Goal: Register for event/course

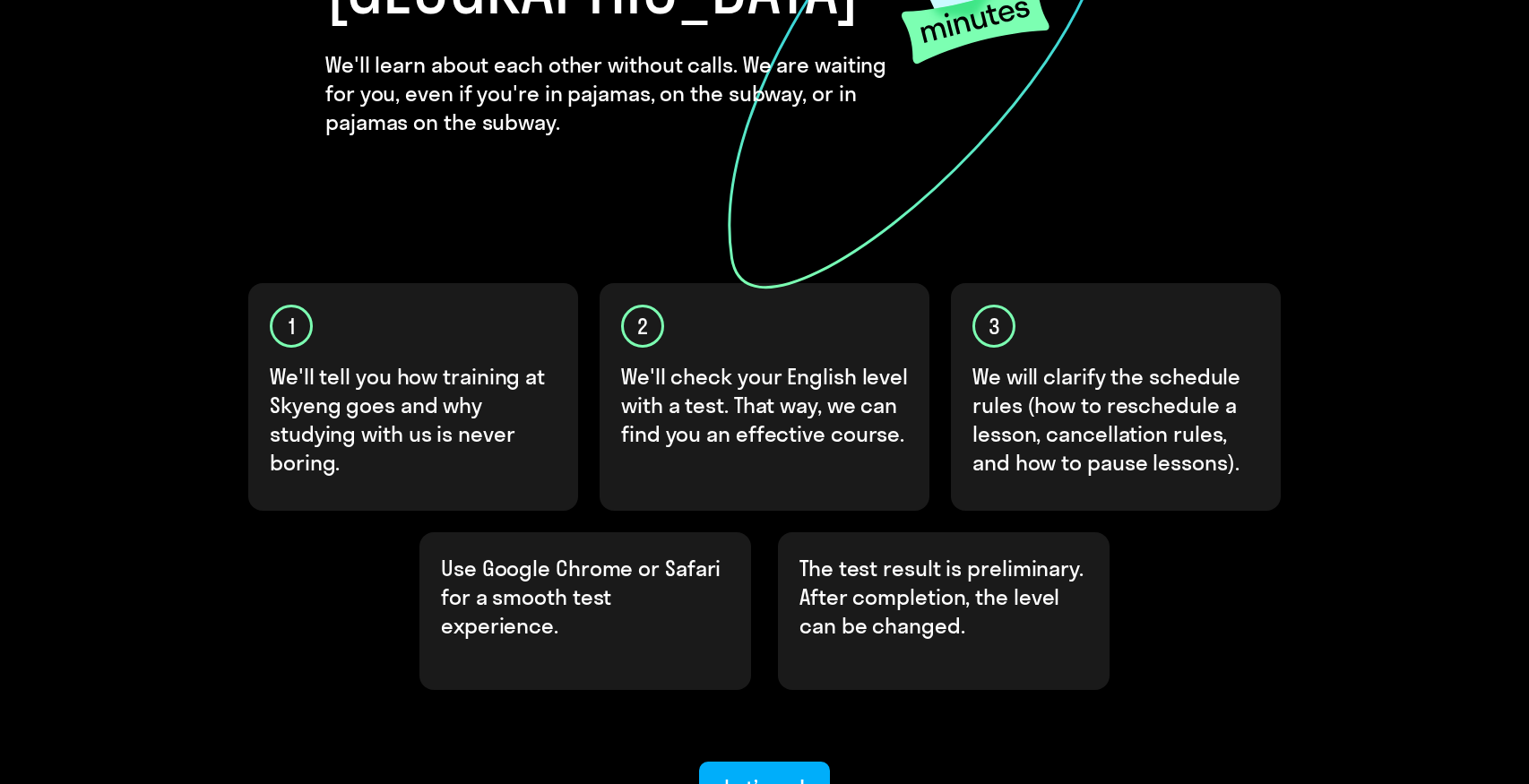
scroll to position [475, 0]
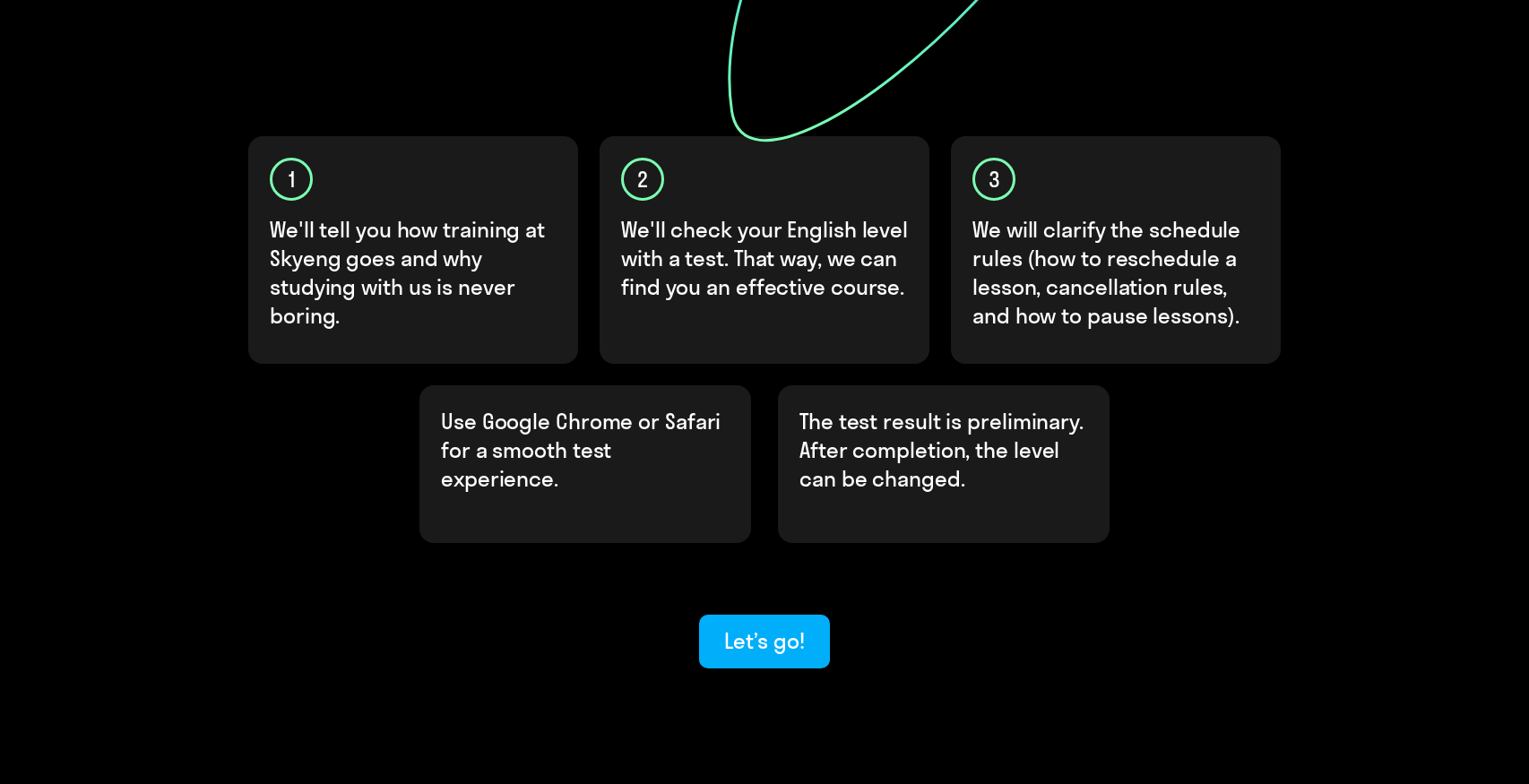
click at [658, 614] on div "Let’s go!" at bounding box center [764, 641] width 1075 height 54
click at [762, 626] on div "Let’s go!" at bounding box center [764, 641] width 80 height 29
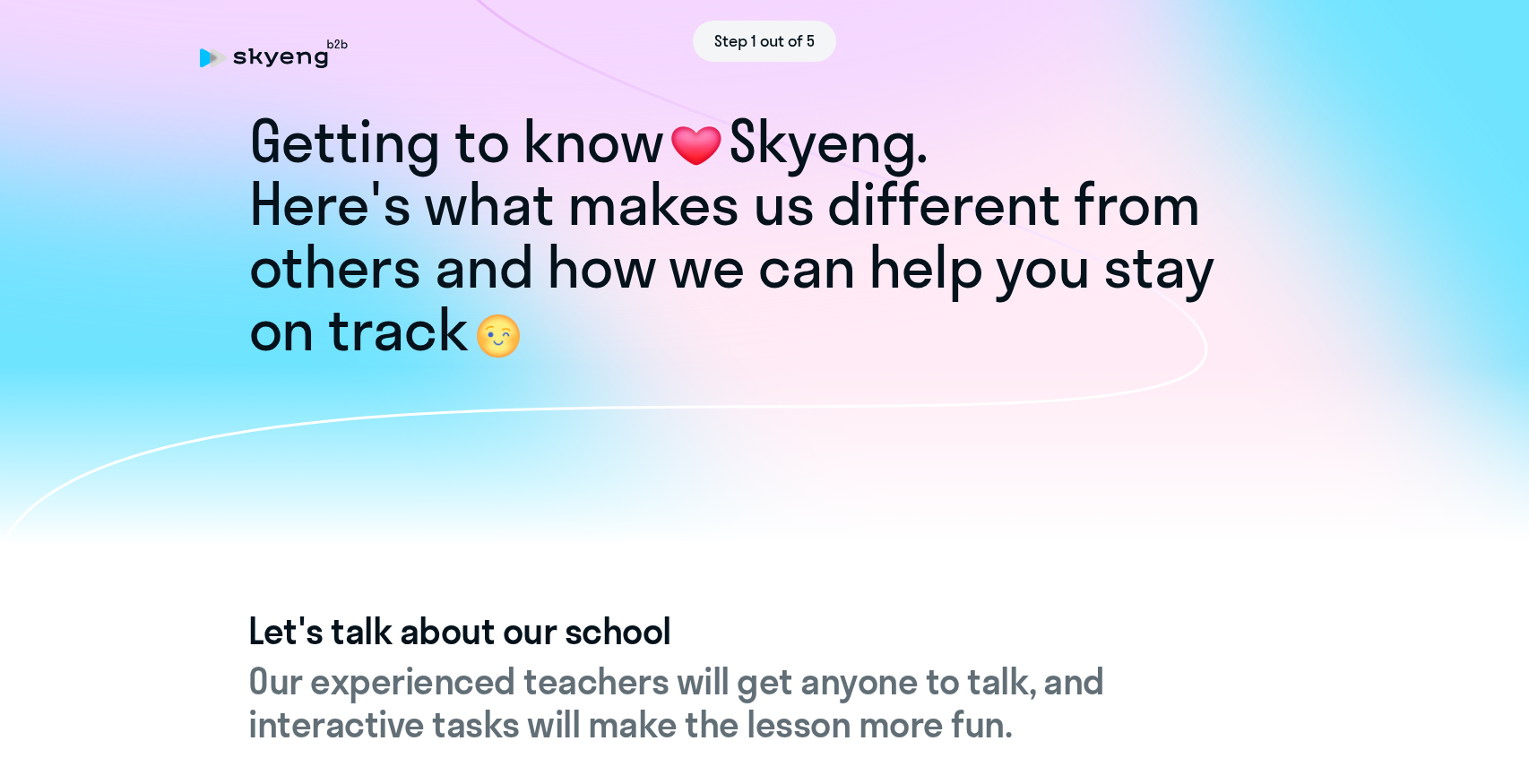
drag, startPoint x: 256, startPoint y: 138, endPoint x: 652, endPoint y: 140, distance: 396.0
click at [652, 140] on span "Getting to know" at bounding box center [456, 141] width 416 height 72
click at [641, 81] on div at bounding box center [641, 81] width 0 height 0
click at [637, 229] on h1 "Here's what makes us different from others and how we can help you stay on track" at bounding box center [764, 267] width 1032 height 188
drag, startPoint x: 250, startPoint y: 144, endPoint x: 934, endPoint y: 157, distance: 684.1
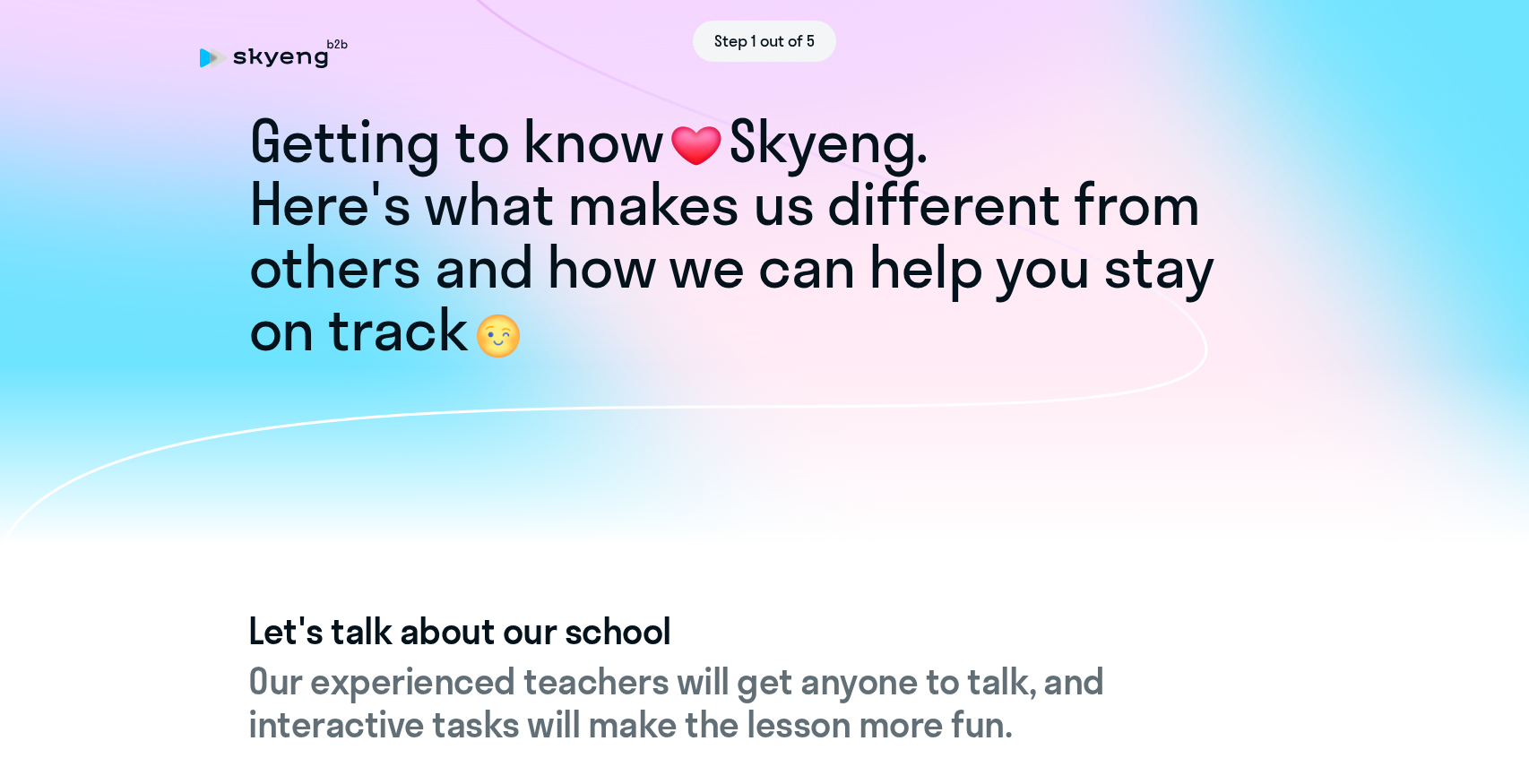
click at [934, 157] on h1 "Getting to know Skyeng." at bounding box center [764, 142] width 1032 height 63
click at [922, 179] on div at bounding box center [922, 179] width 0 height 0
click at [846, 271] on h1 "Here's what makes us different from others and how we can help you stay on track" at bounding box center [764, 267] width 1032 height 188
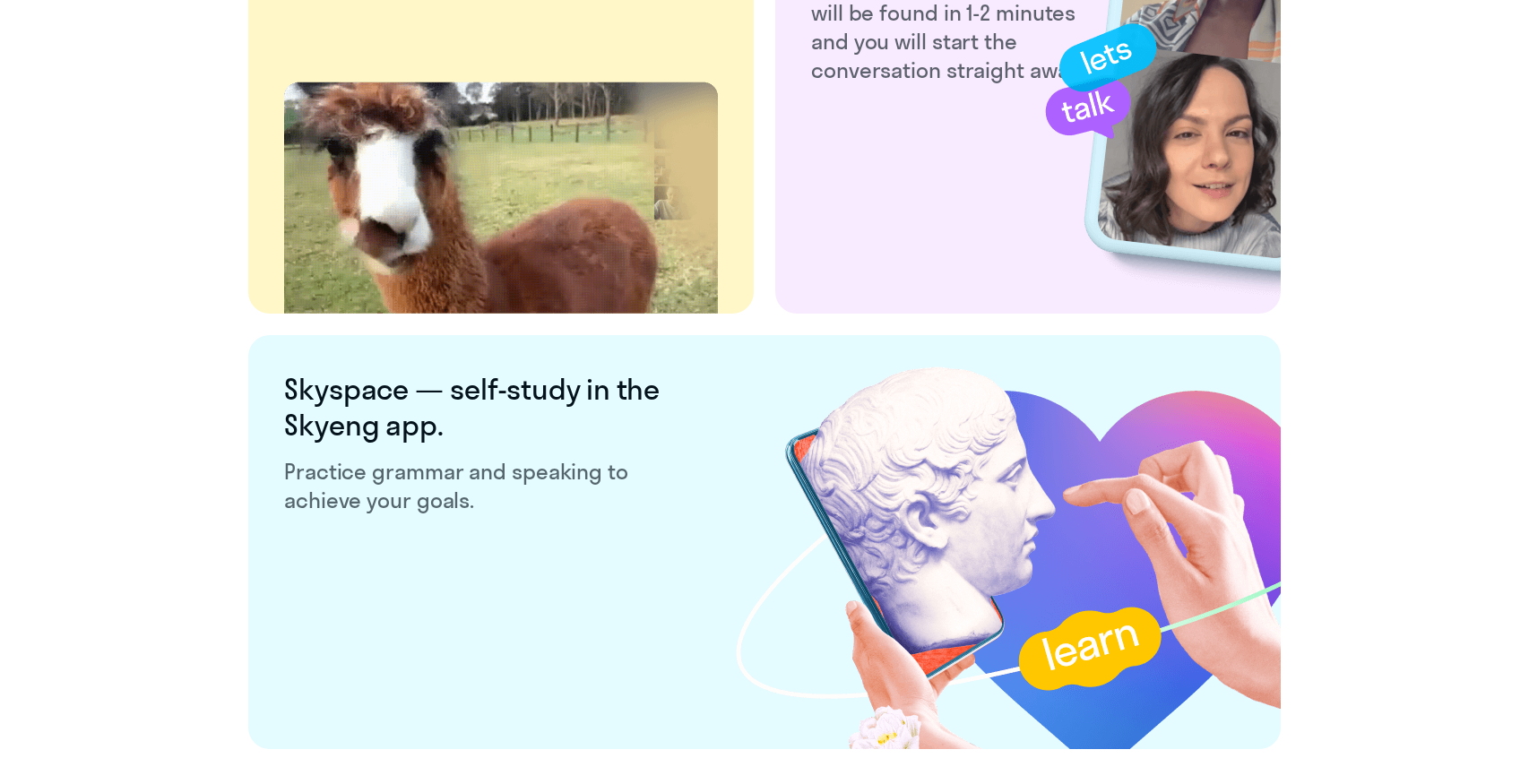
scroll to position [3367, 0]
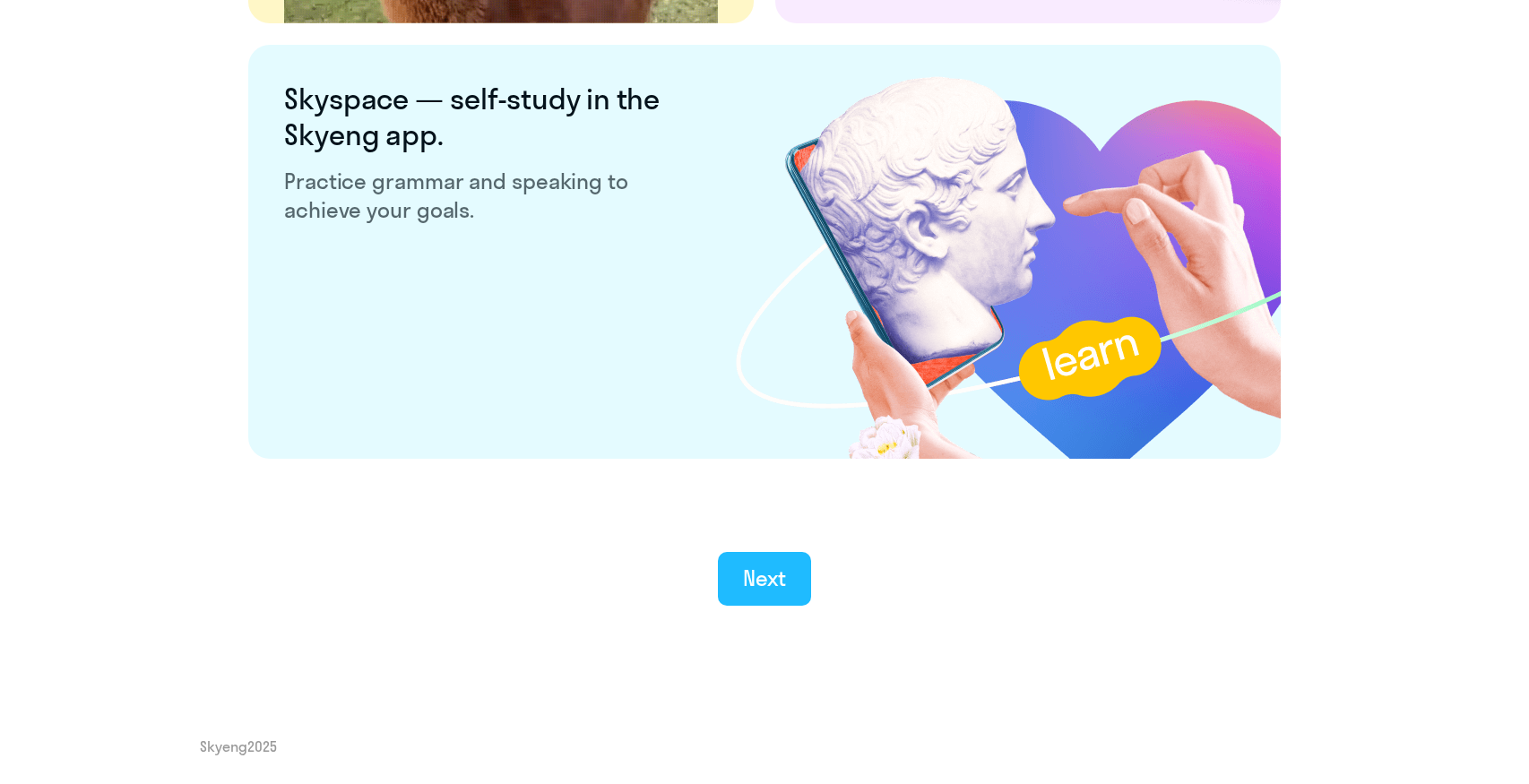
click at [761, 562] on button "Next" at bounding box center [764, 578] width 94 height 54
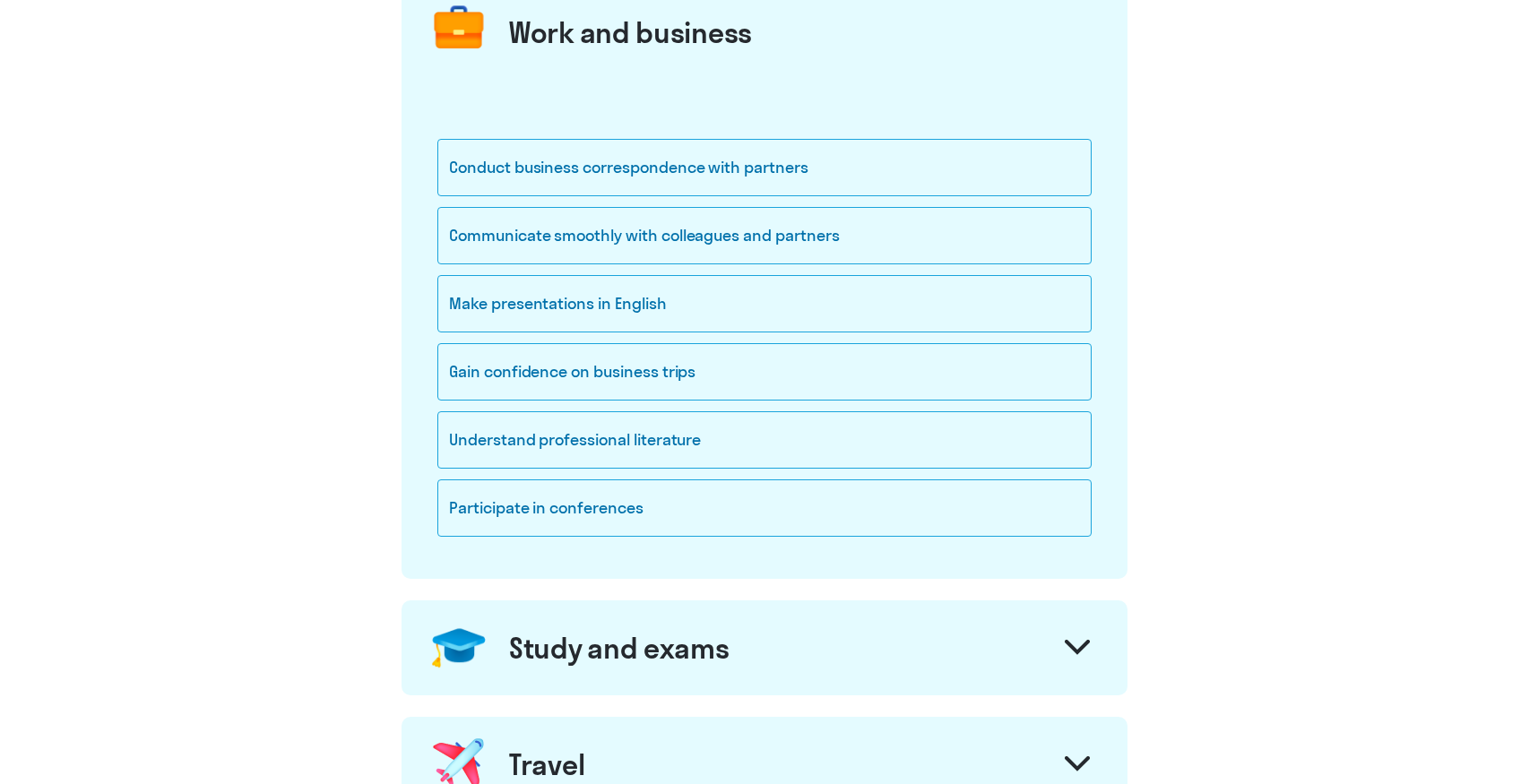
scroll to position [254, 0]
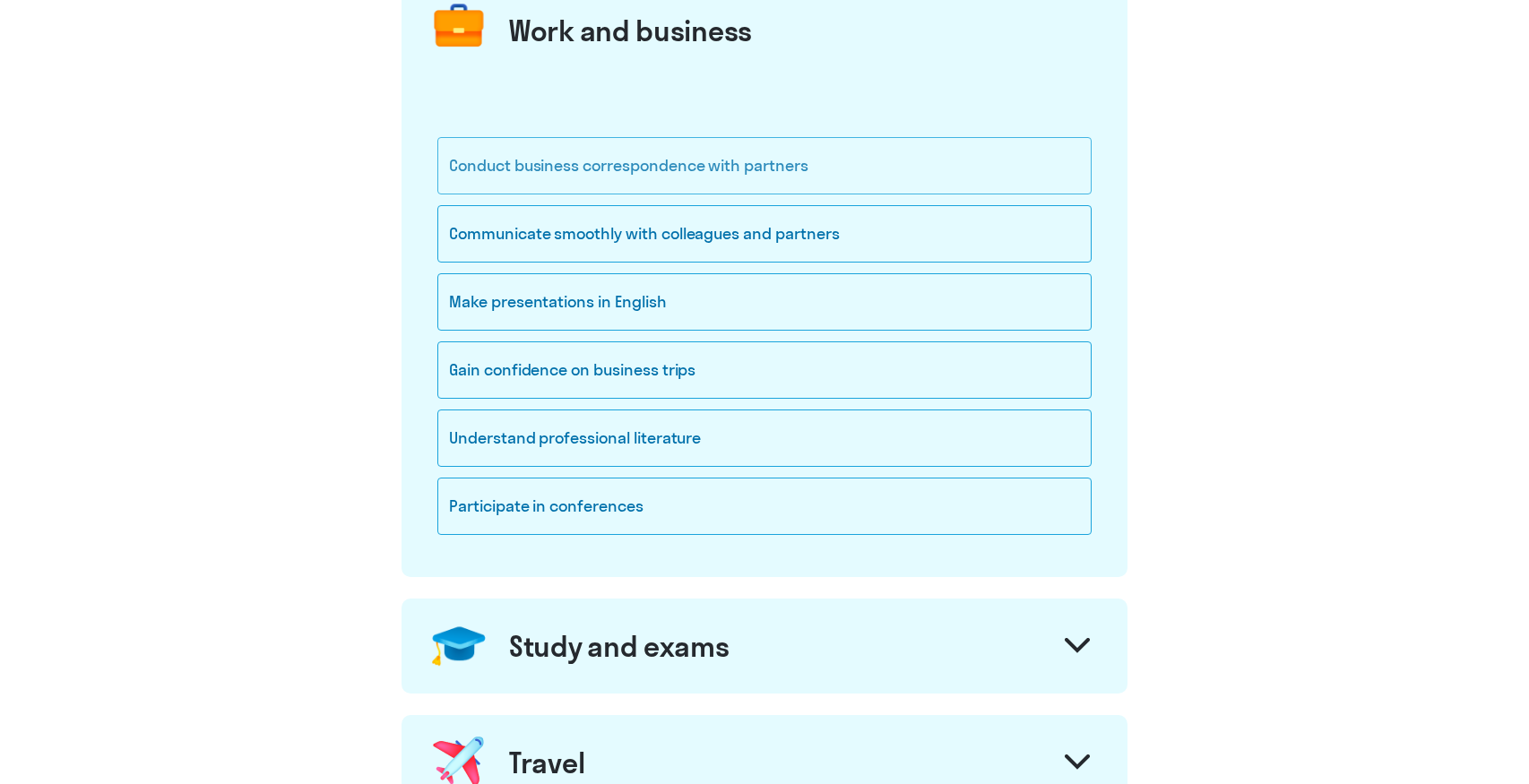
click at [736, 174] on div "Conduct business correspondence with partners" at bounding box center [764, 165] width 654 height 57
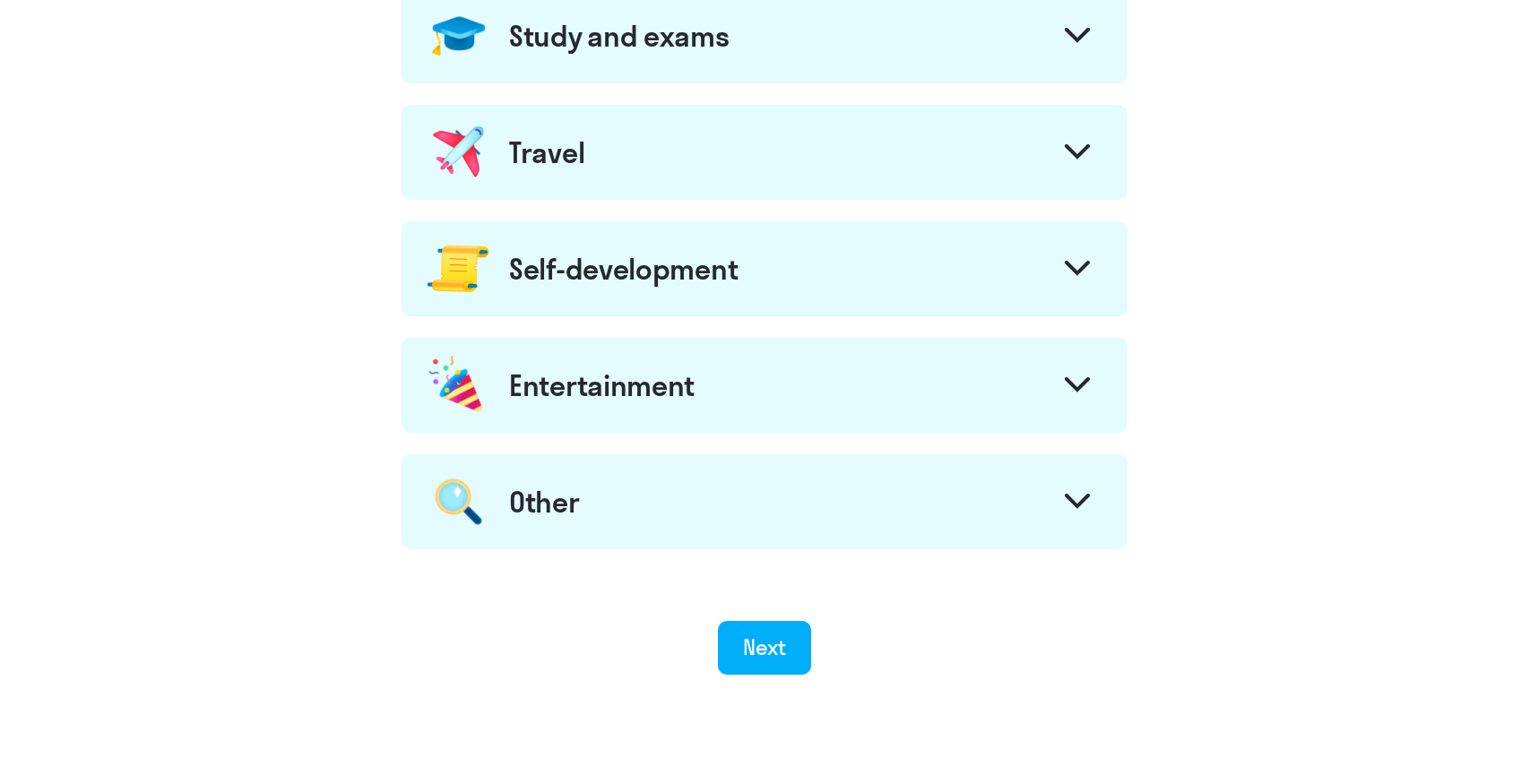
scroll to position [870, 0]
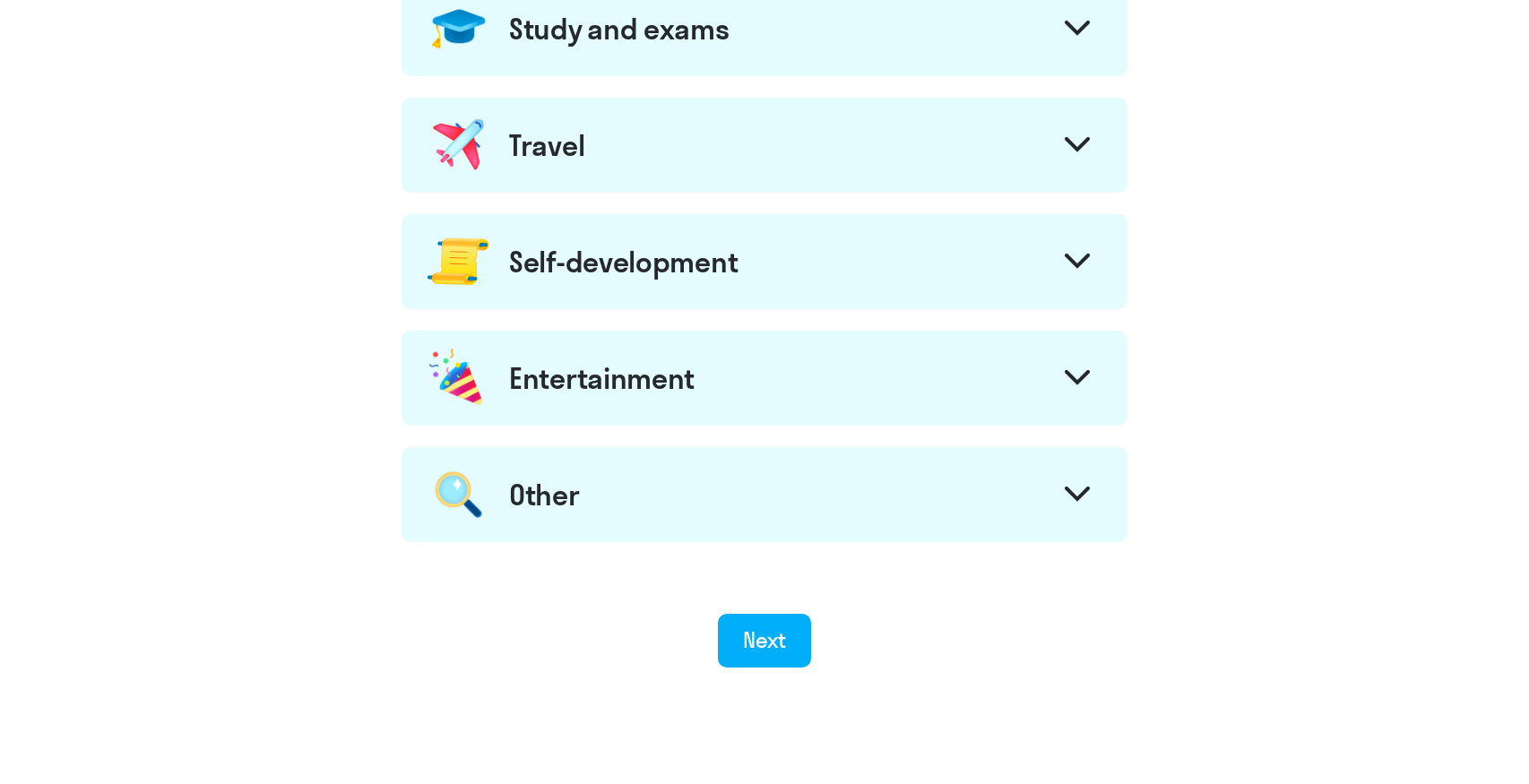
click at [794, 651] on button "Next" at bounding box center [764, 640] width 94 height 54
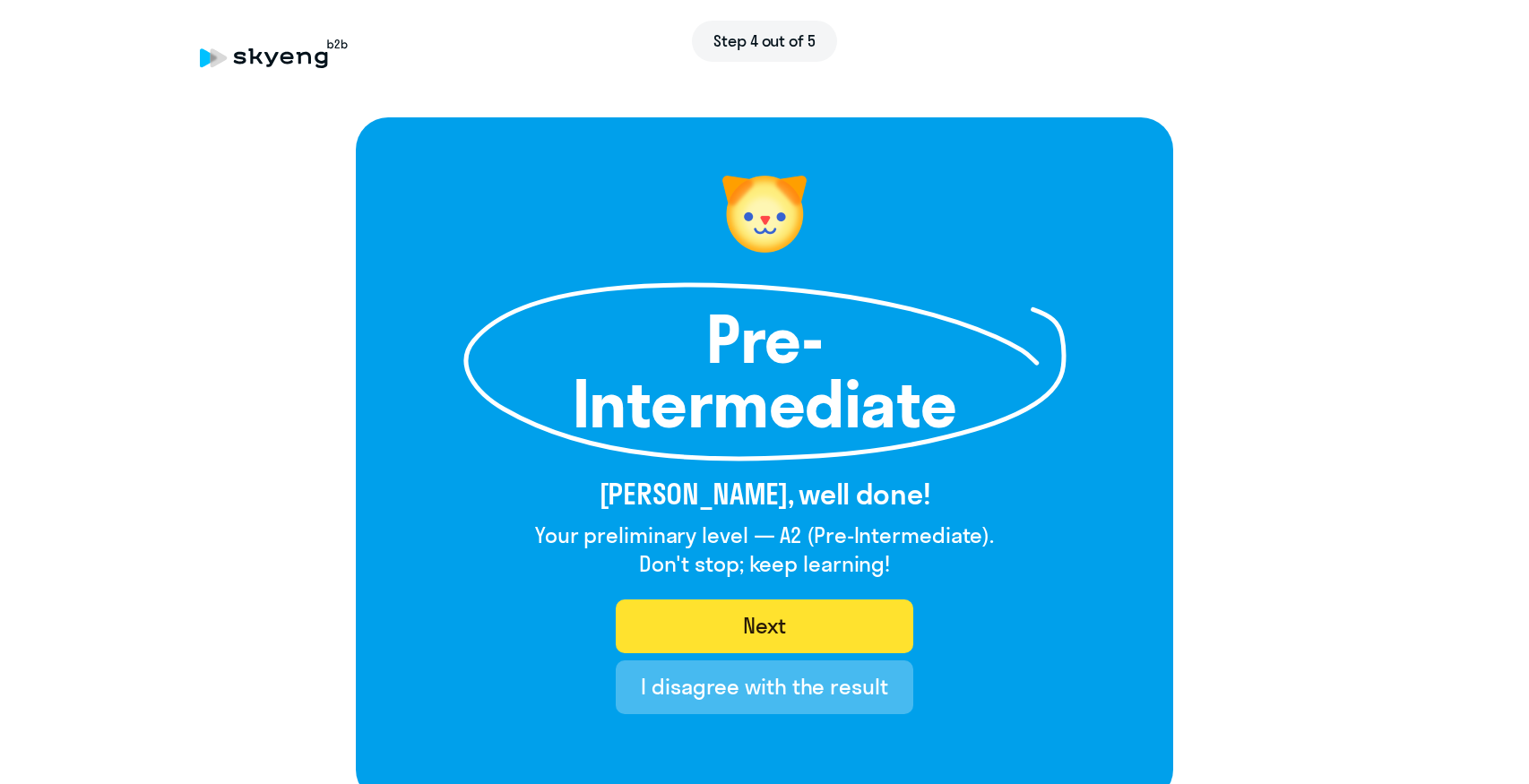
click at [764, 623] on div "Next" at bounding box center [764, 625] width 44 height 29
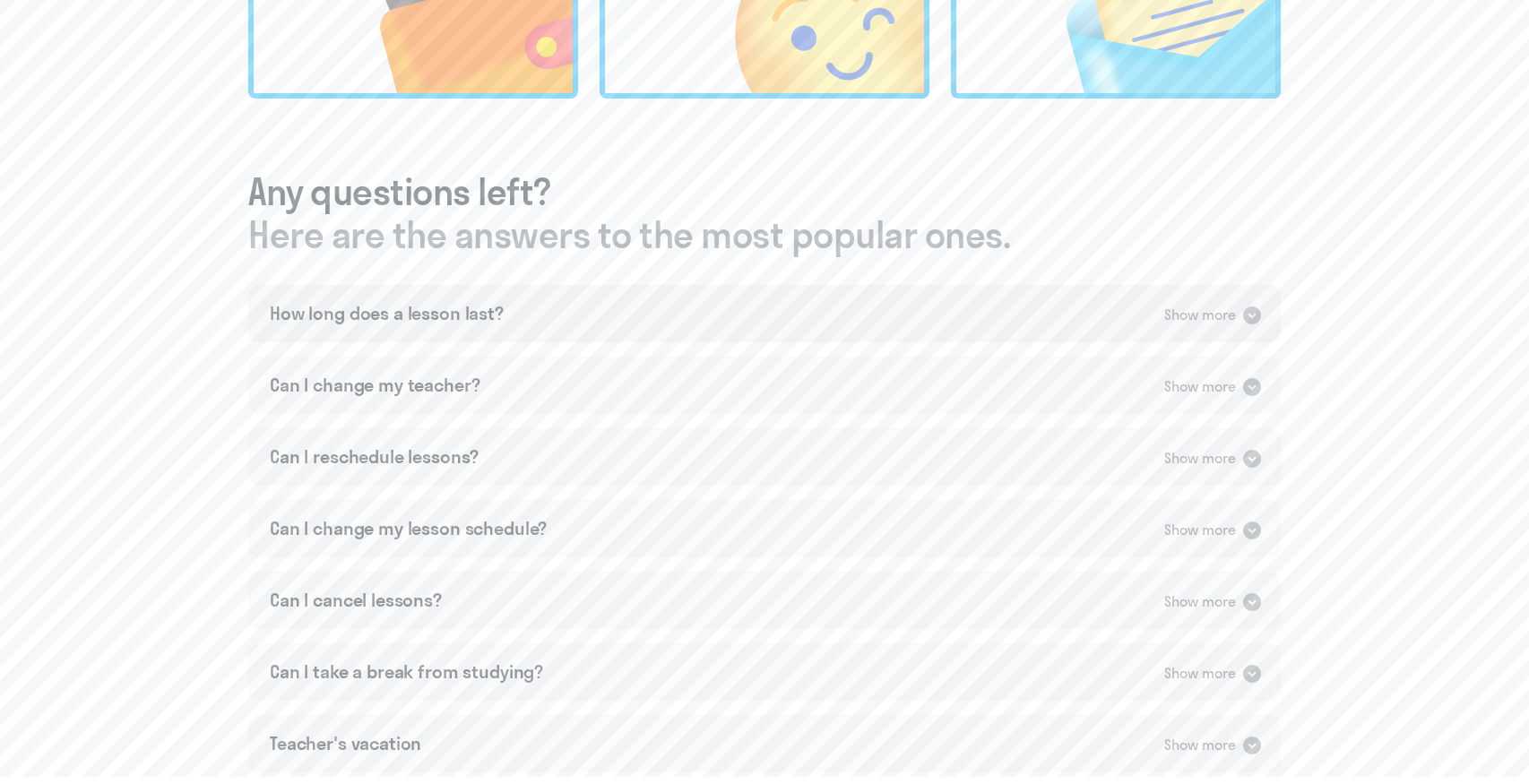
scroll to position [822, 0]
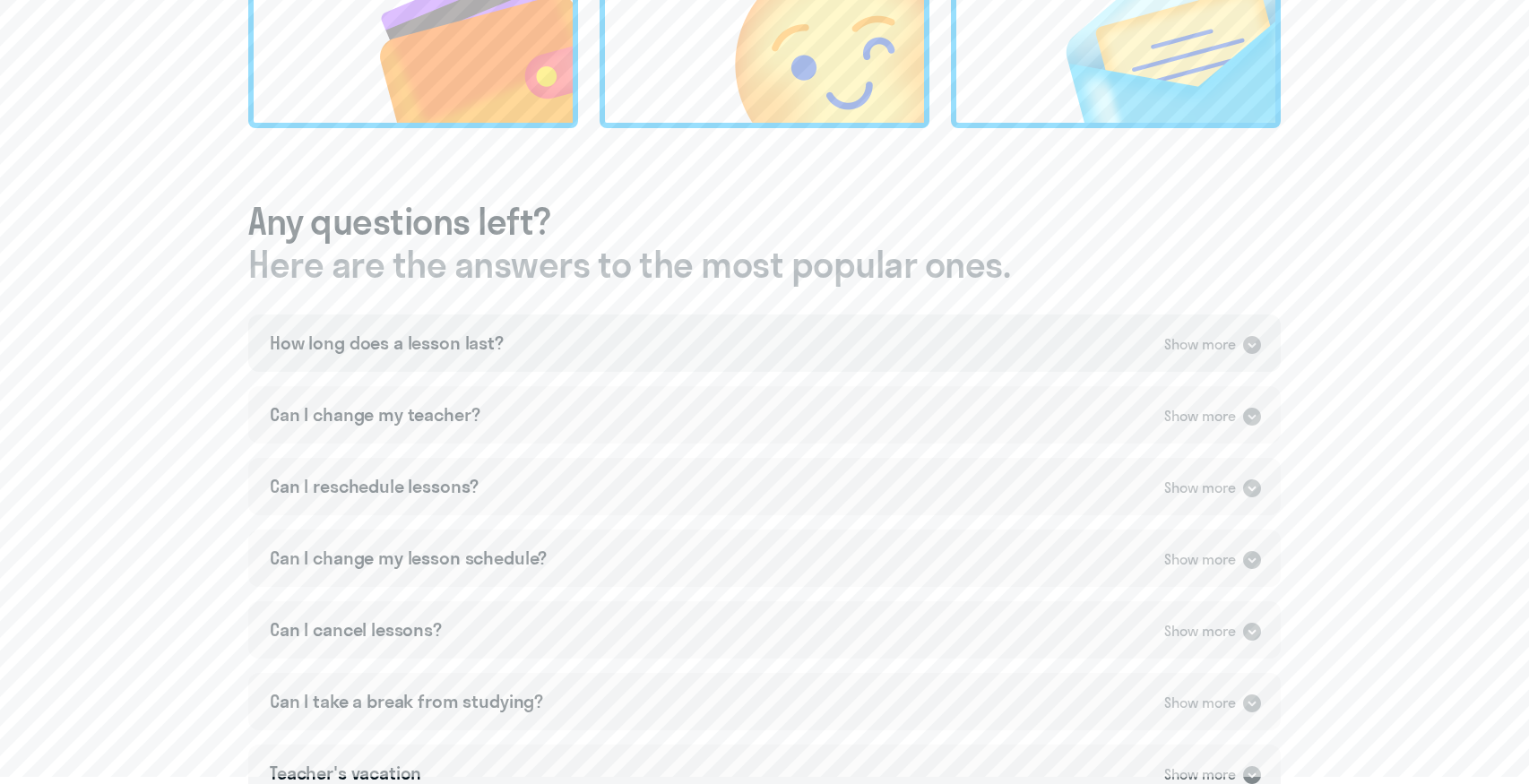
click at [826, 323] on div "How long does a lesson last? Show more" at bounding box center [764, 343] width 1033 height 57
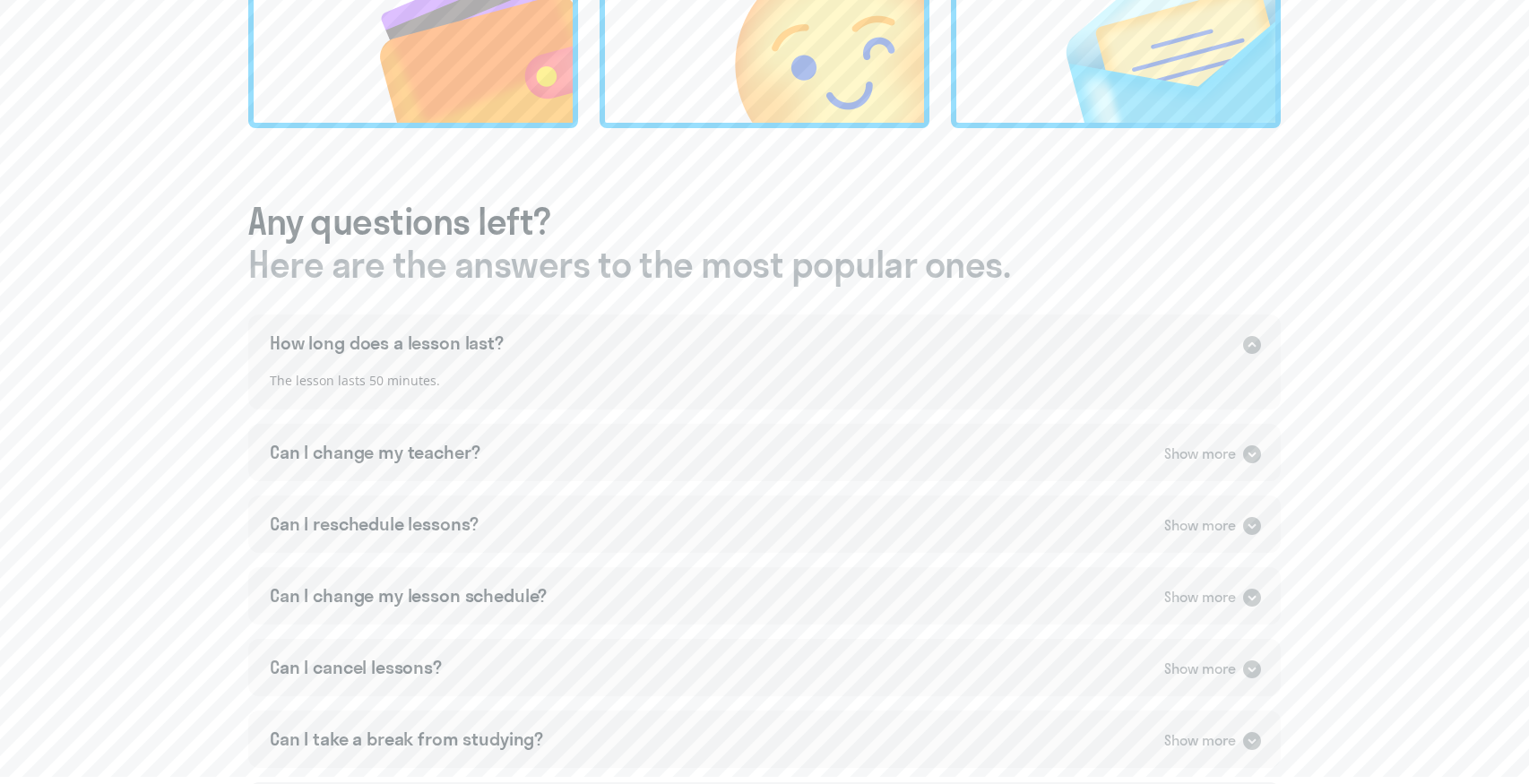
click at [826, 323] on div "How long does a lesson last? Show more" at bounding box center [764, 343] width 1033 height 57
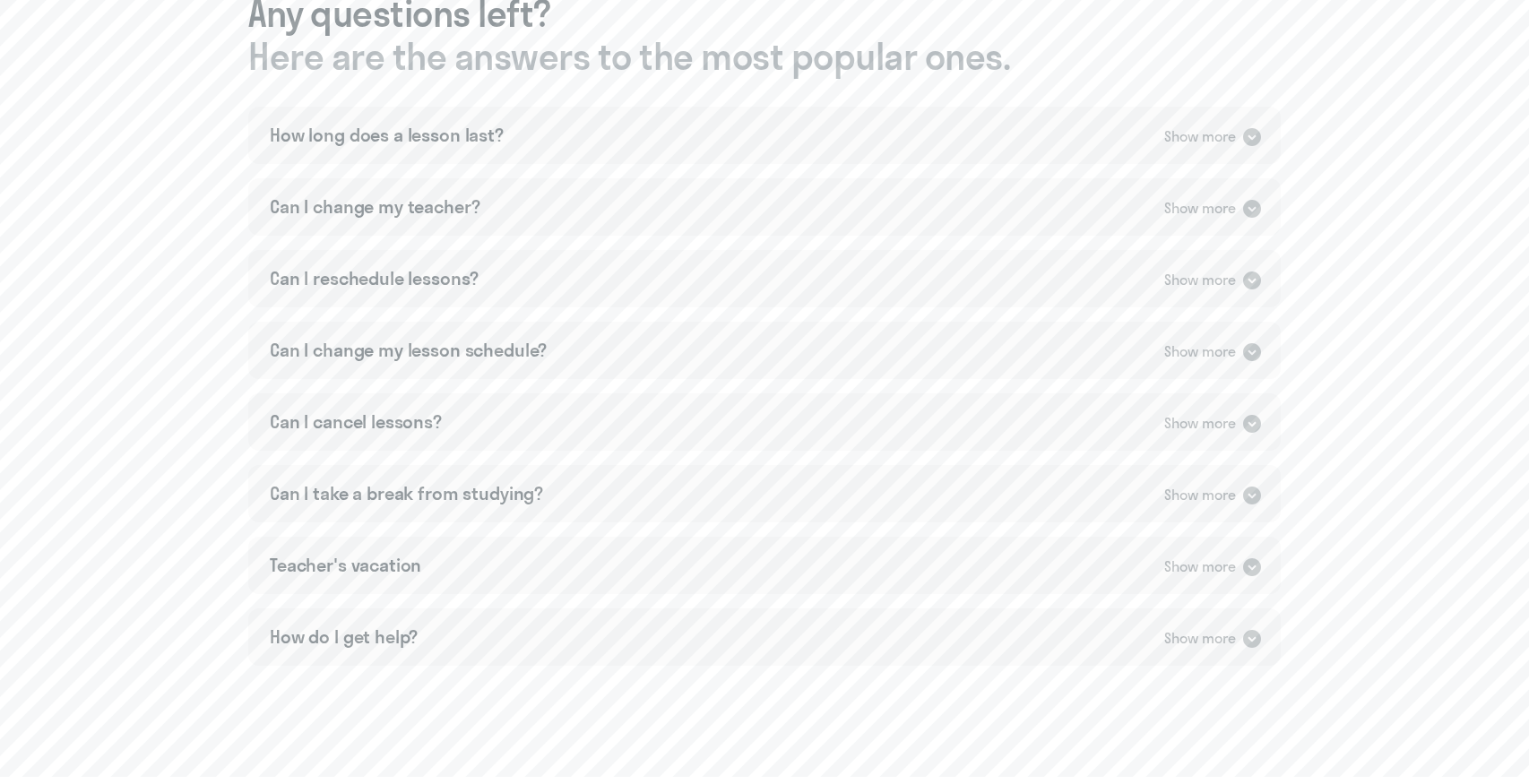
scroll to position [1090, 0]
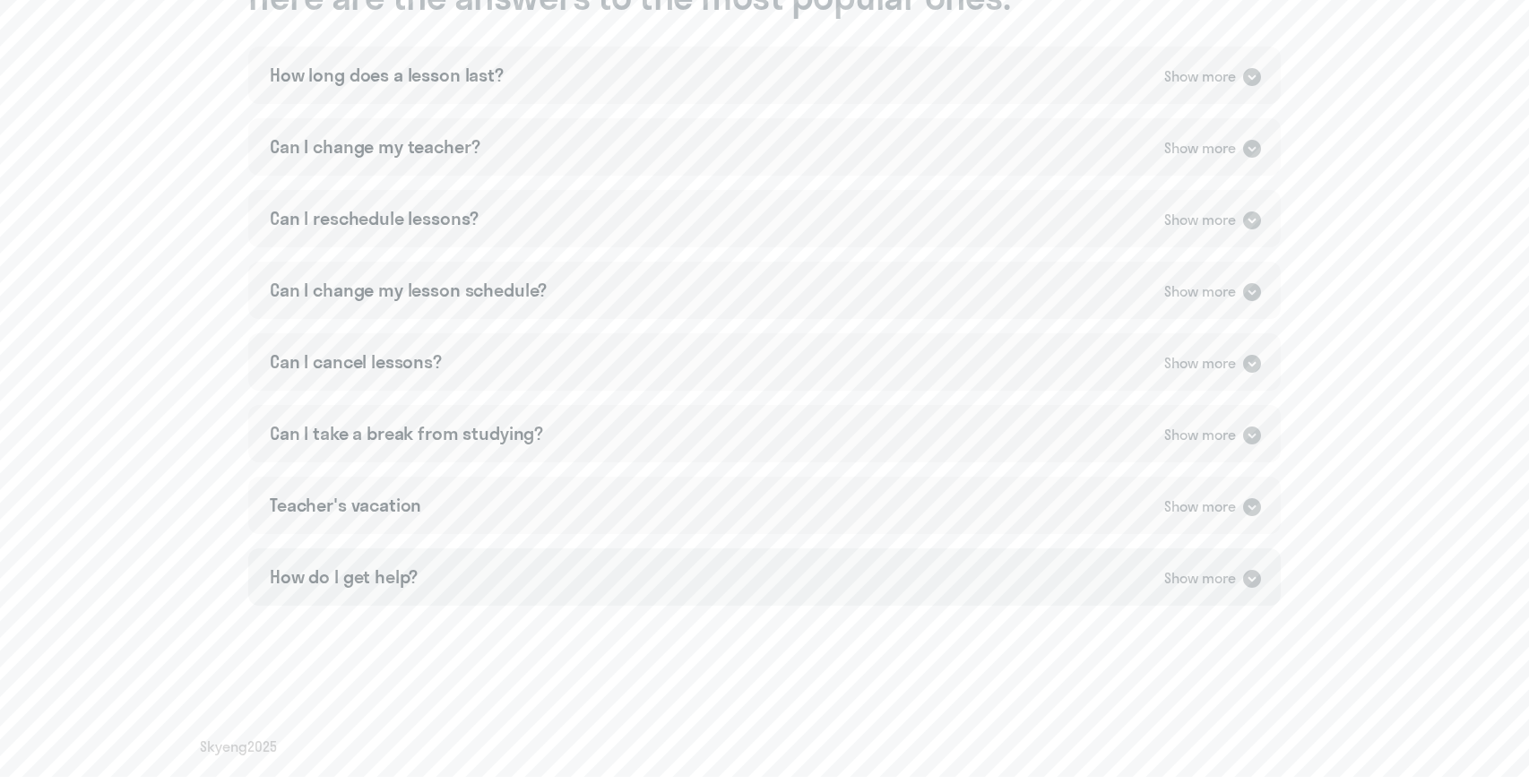
click at [614, 564] on div "How do I get help? Show more" at bounding box center [764, 577] width 1033 height 57
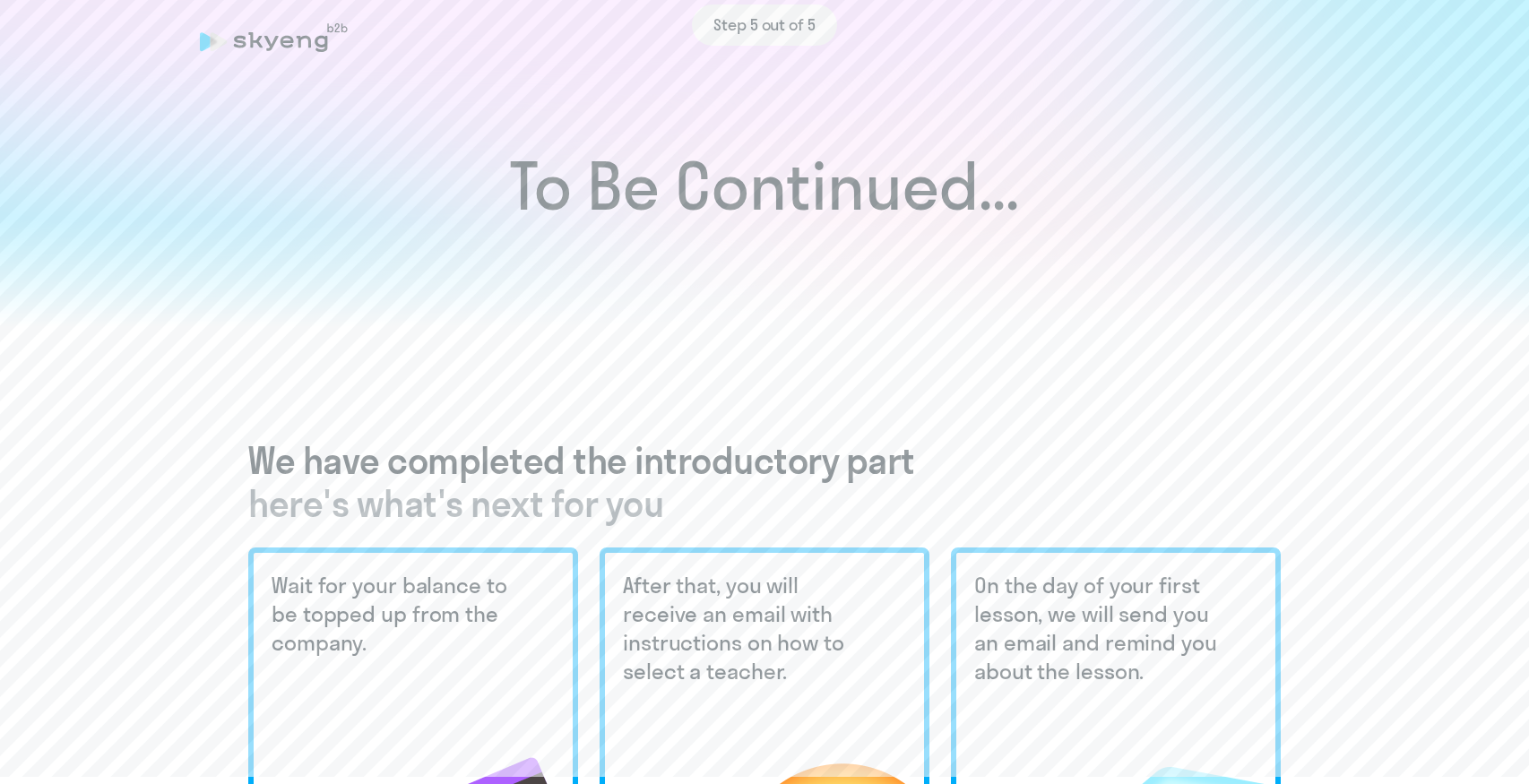
scroll to position [0, 0]
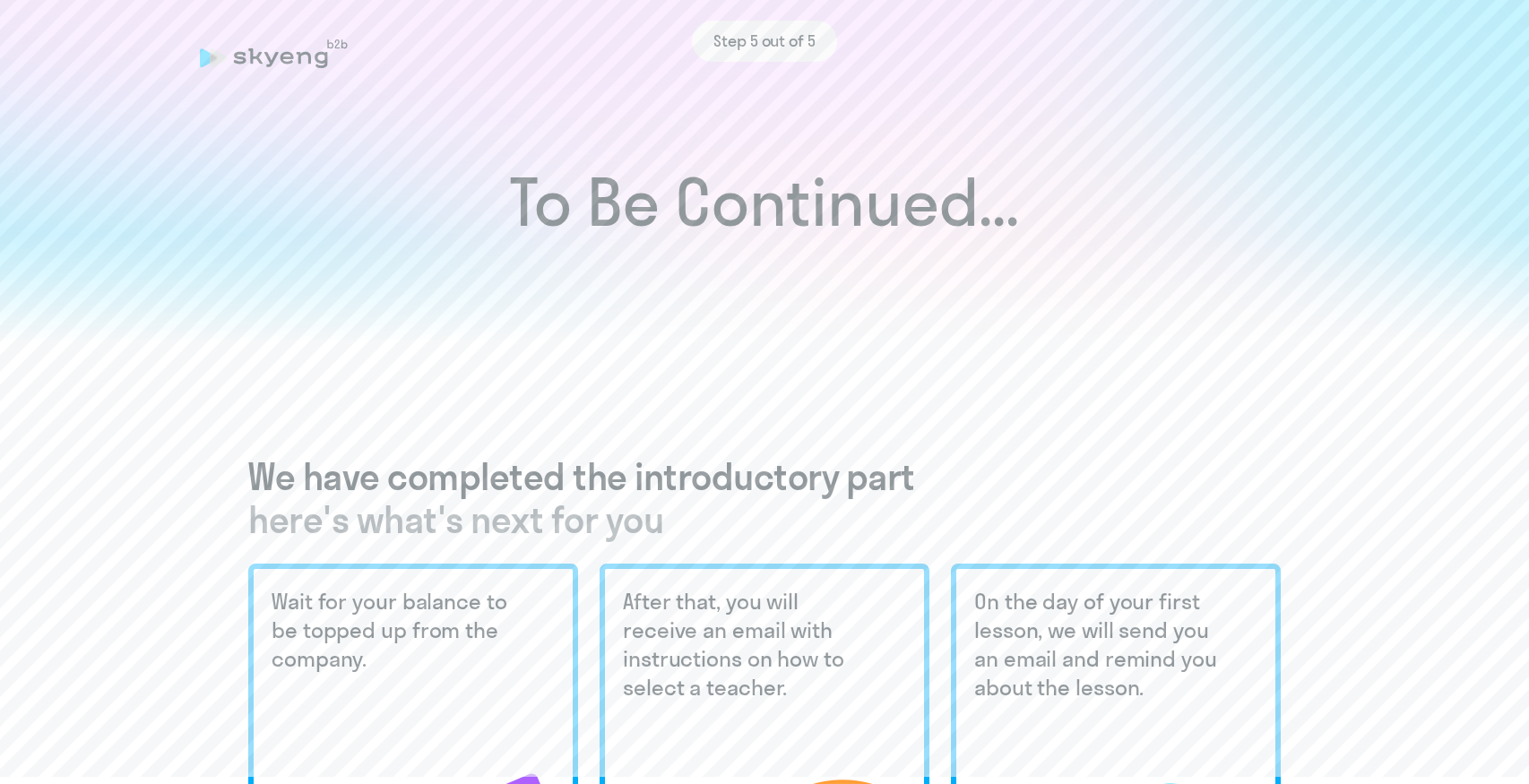
click at [745, 278] on div at bounding box center [764, 288] width 1529 height 109
click at [386, 661] on h5 "Wait for your balance to be topped up from the company." at bounding box center [398, 629] width 253 height 86
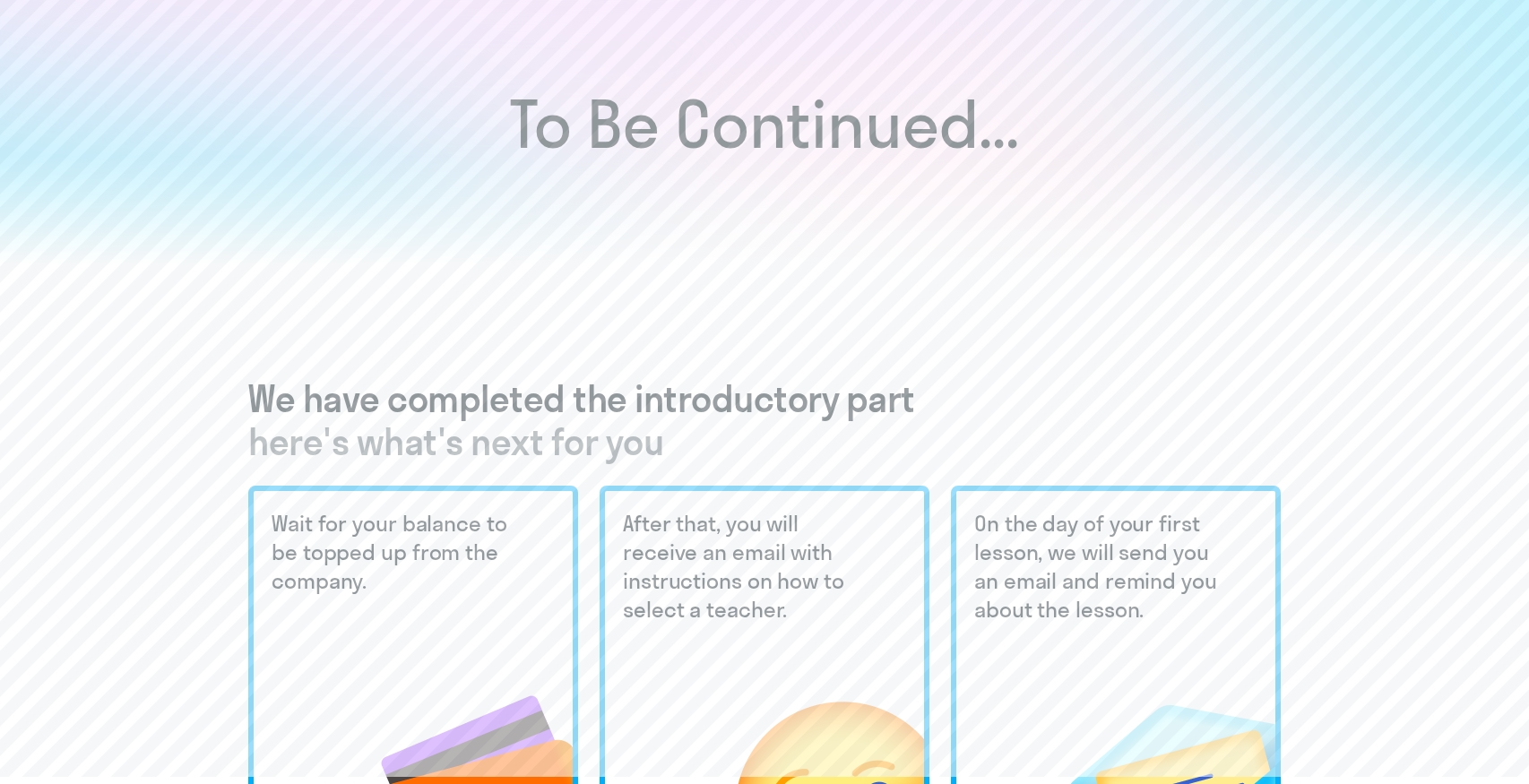
scroll to position [143, 0]
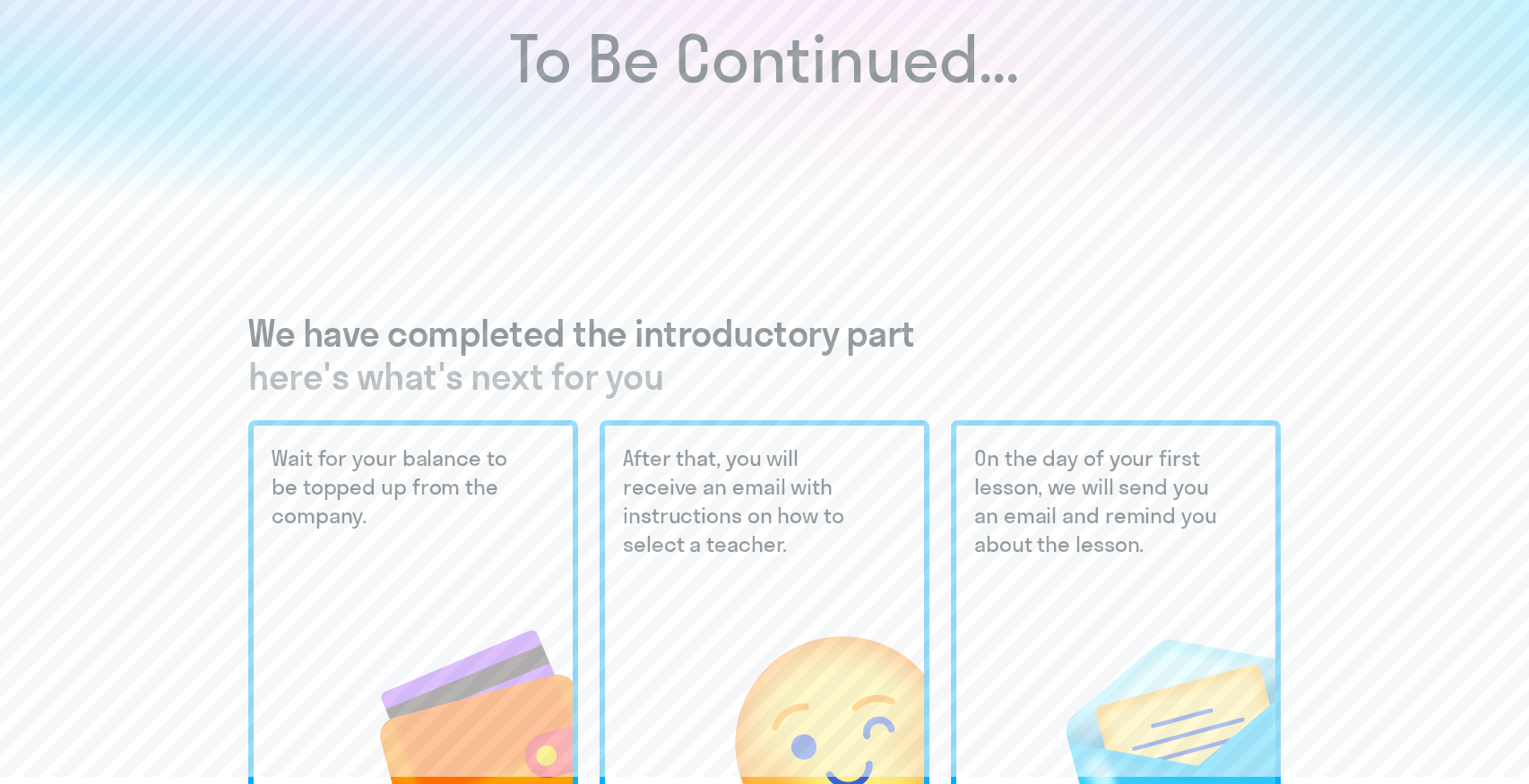
drag, startPoint x: 395, startPoint y: 538, endPoint x: 271, endPoint y: 454, distance: 149.8
click at [271, 454] on div "Wait for your balance to be topped up from the company." at bounding box center [413, 613] width 330 height 387
click at [259, 419] on div at bounding box center [259, 419] width 0 height 0
click at [609, 517] on div "After that, you will receive an email with instructions on how to select a teac…" at bounding box center [764, 613] width 330 height 387
drag, startPoint x: 862, startPoint y: 549, endPoint x: 625, endPoint y: 460, distance: 253.2
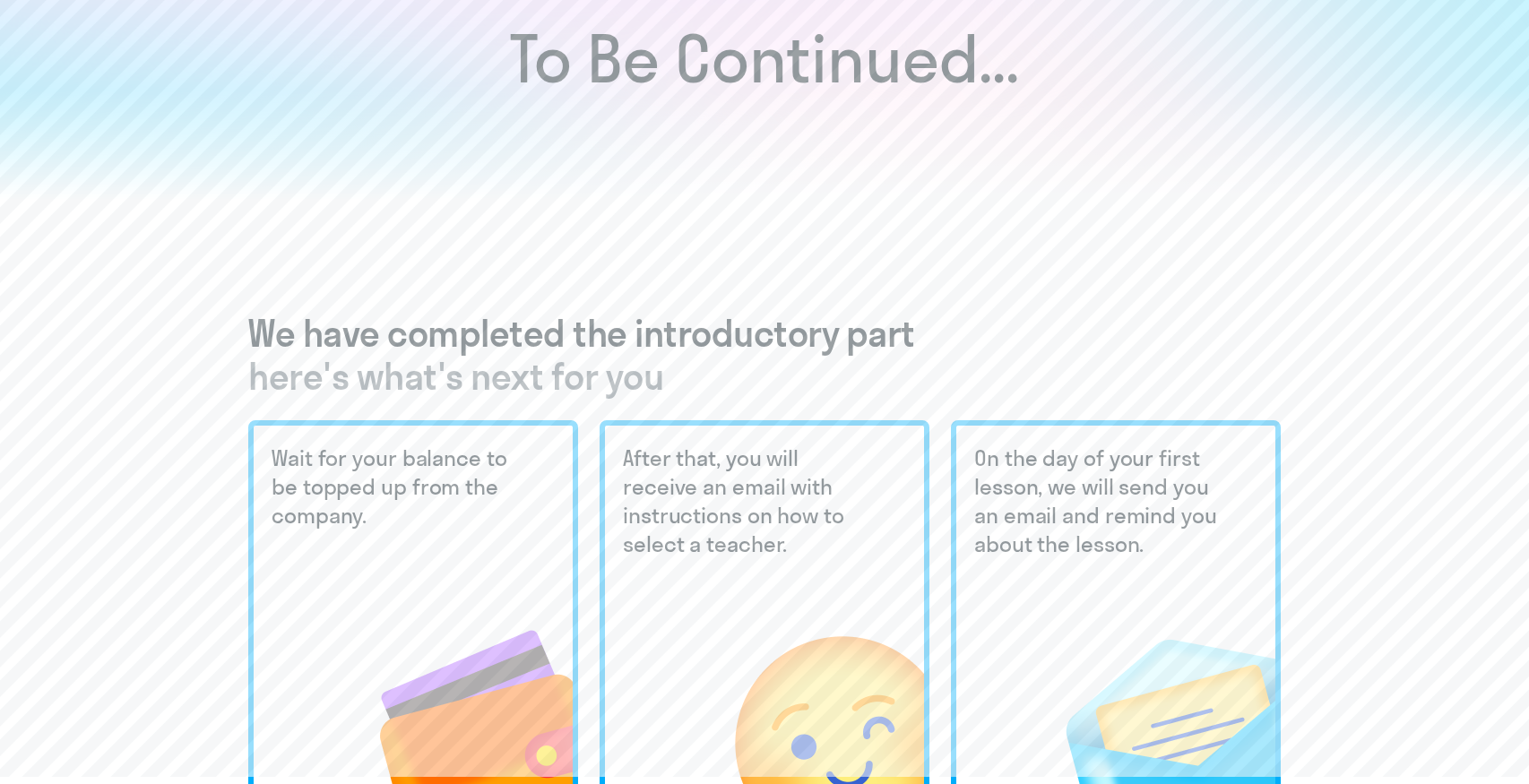
click at [625, 460] on h5 "After that, you will receive an email with instructions on how to select a teac…" at bounding box center [749, 500] width 253 height 115
click at [613, 419] on div at bounding box center [613, 419] width 0 height 0
click at [1202, 541] on h5 "On the day of your first lesson, we will send you an email and remind you about…" at bounding box center [1100, 500] width 253 height 115
drag, startPoint x: 1134, startPoint y: 556, endPoint x: 958, endPoint y: 454, distance: 203.4
click at [958, 454] on div "On the day of your first lesson, we will send you an email and remind you about…" at bounding box center [1115, 613] width 330 height 387
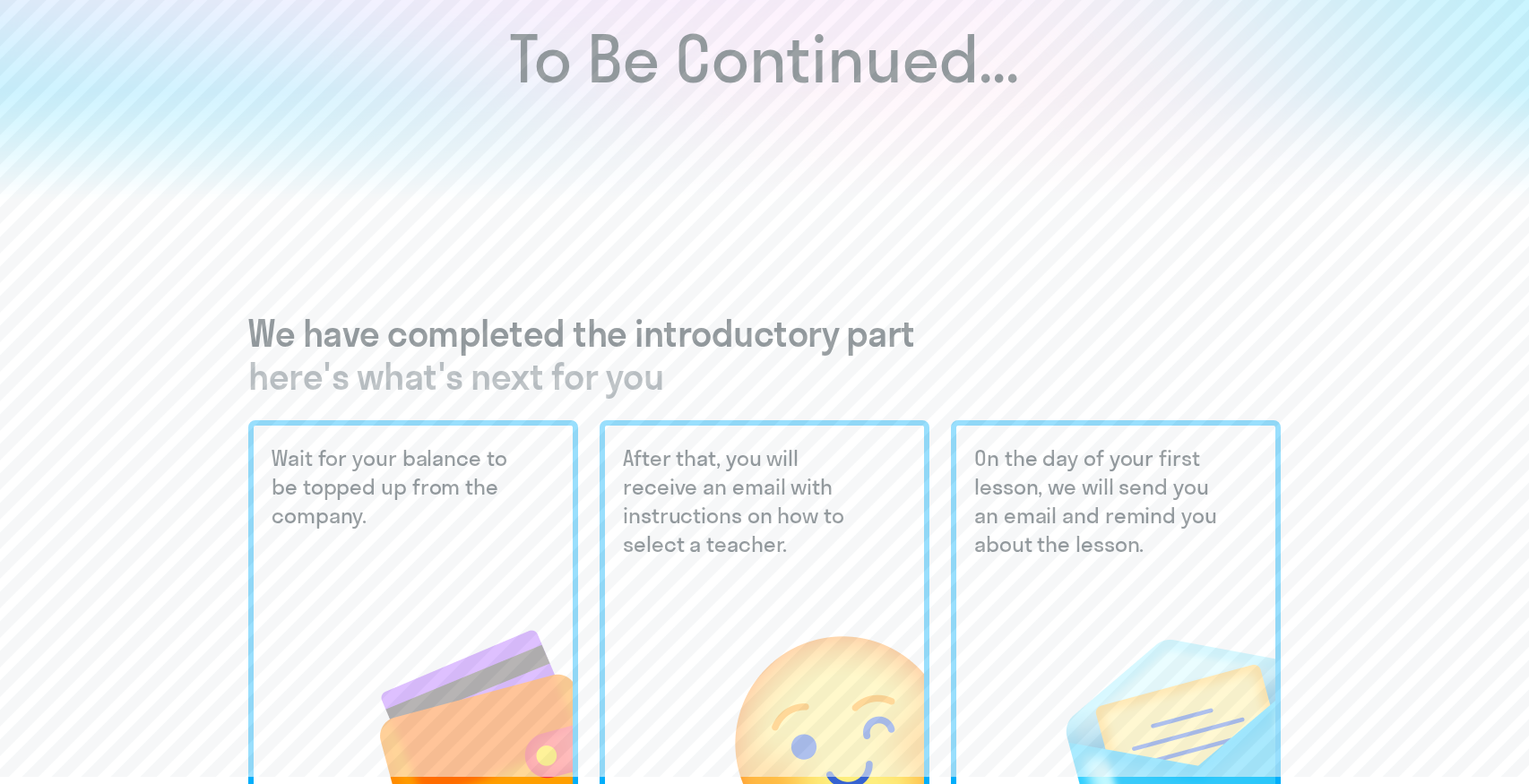
click at [947, 419] on div at bounding box center [947, 419] width 0 height 0
click at [932, 492] on div "Wait for your balance to be topped up from the company. After that, you will re…" at bounding box center [764, 613] width 1033 height 387
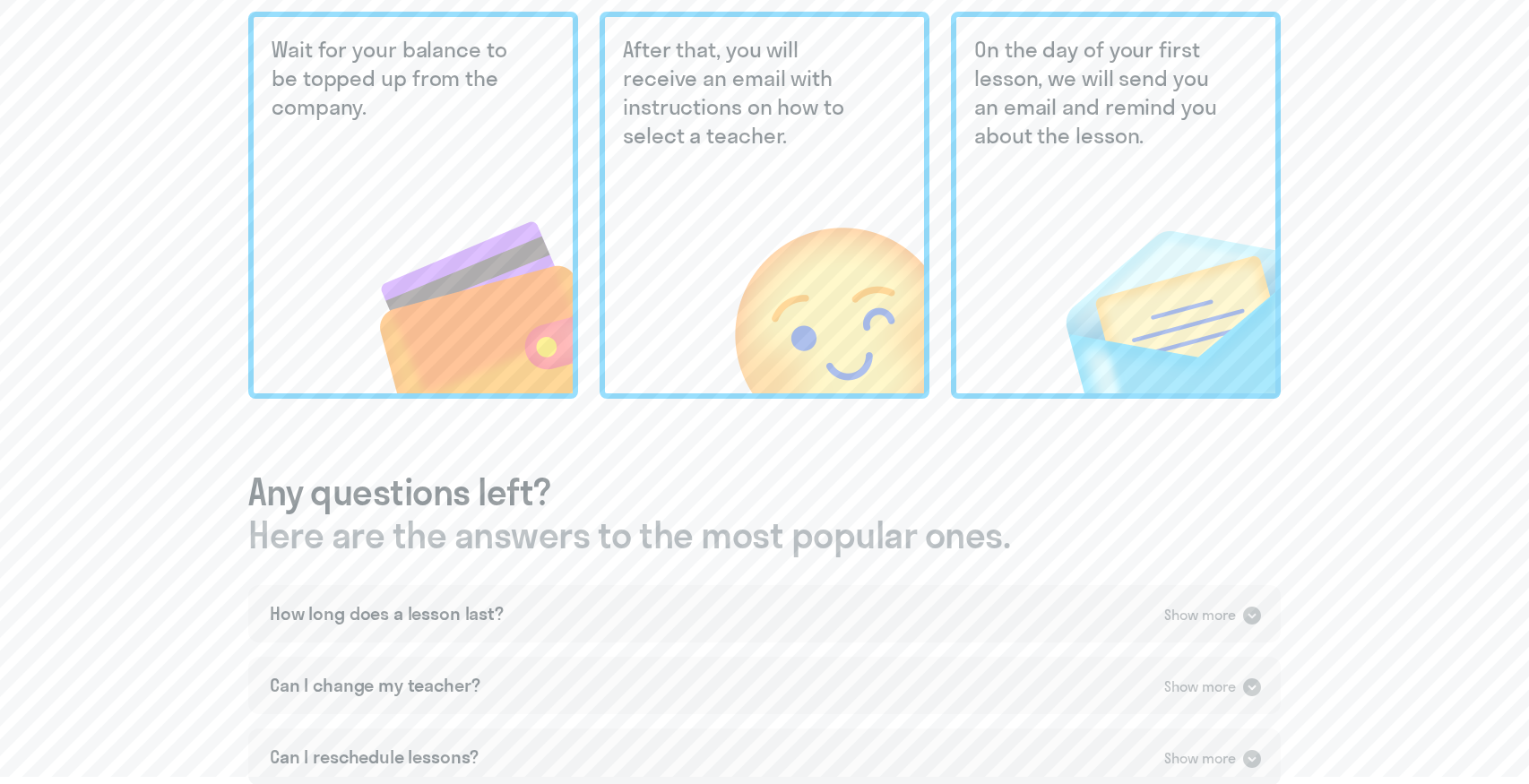
scroll to position [1090, 0]
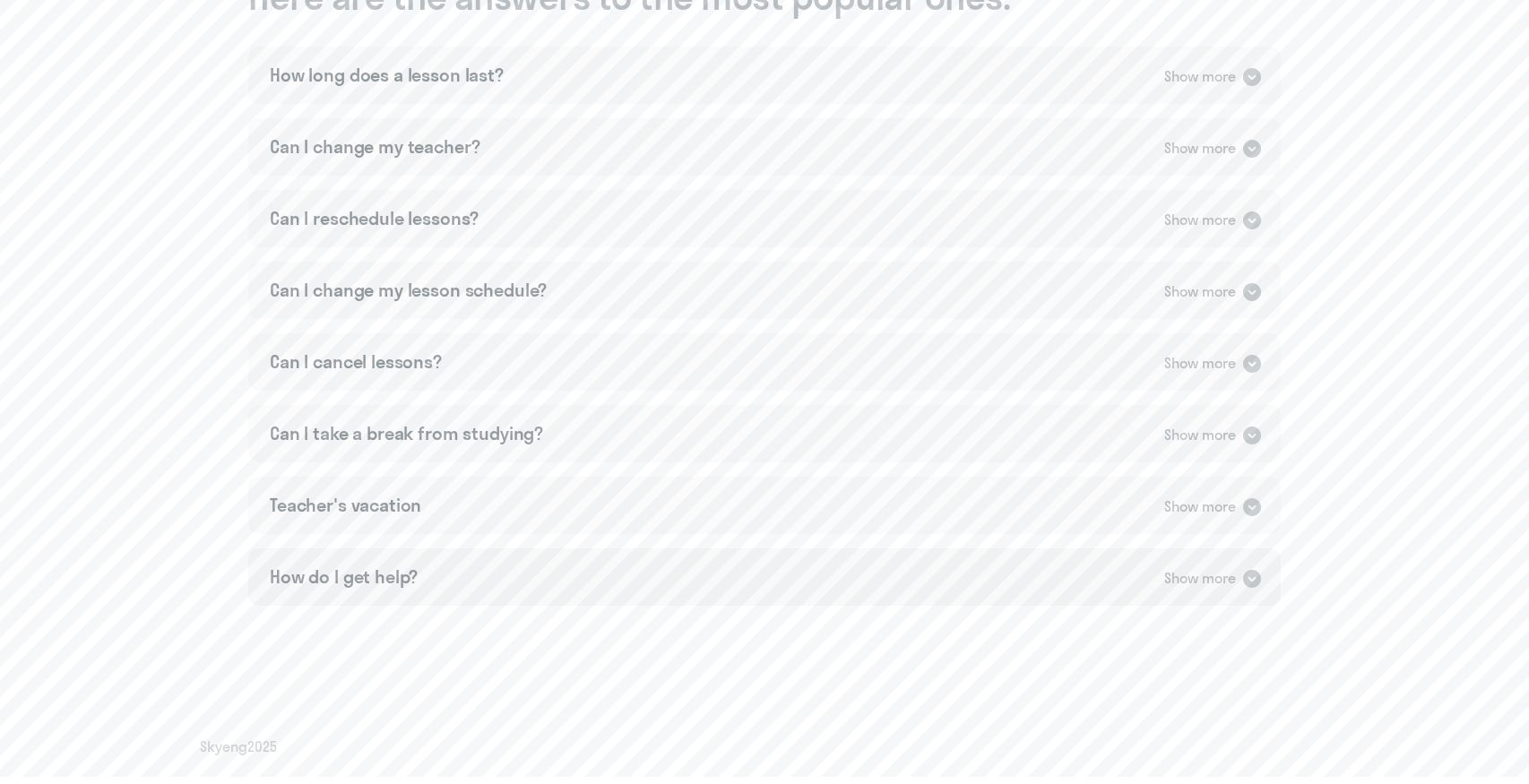
click at [955, 569] on div "How do I get help? Show more" at bounding box center [764, 577] width 1033 height 57
click at [963, 521] on div "Teacher's vacation Show more" at bounding box center [764, 505] width 1033 height 57
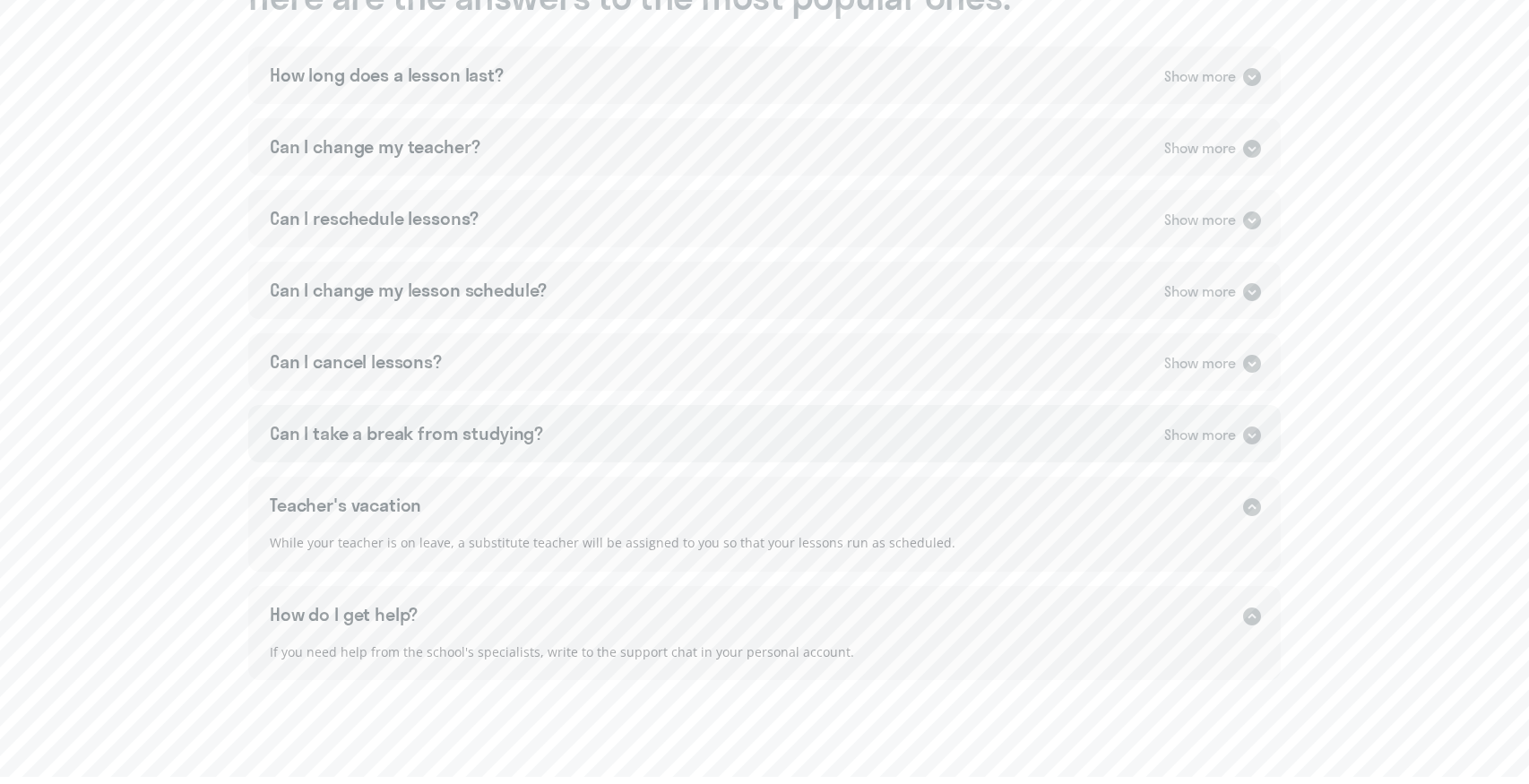
click at [993, 416] on div "Can I take a break from studying? Show more" at bounding box center [764, 433] width 1033 height 57
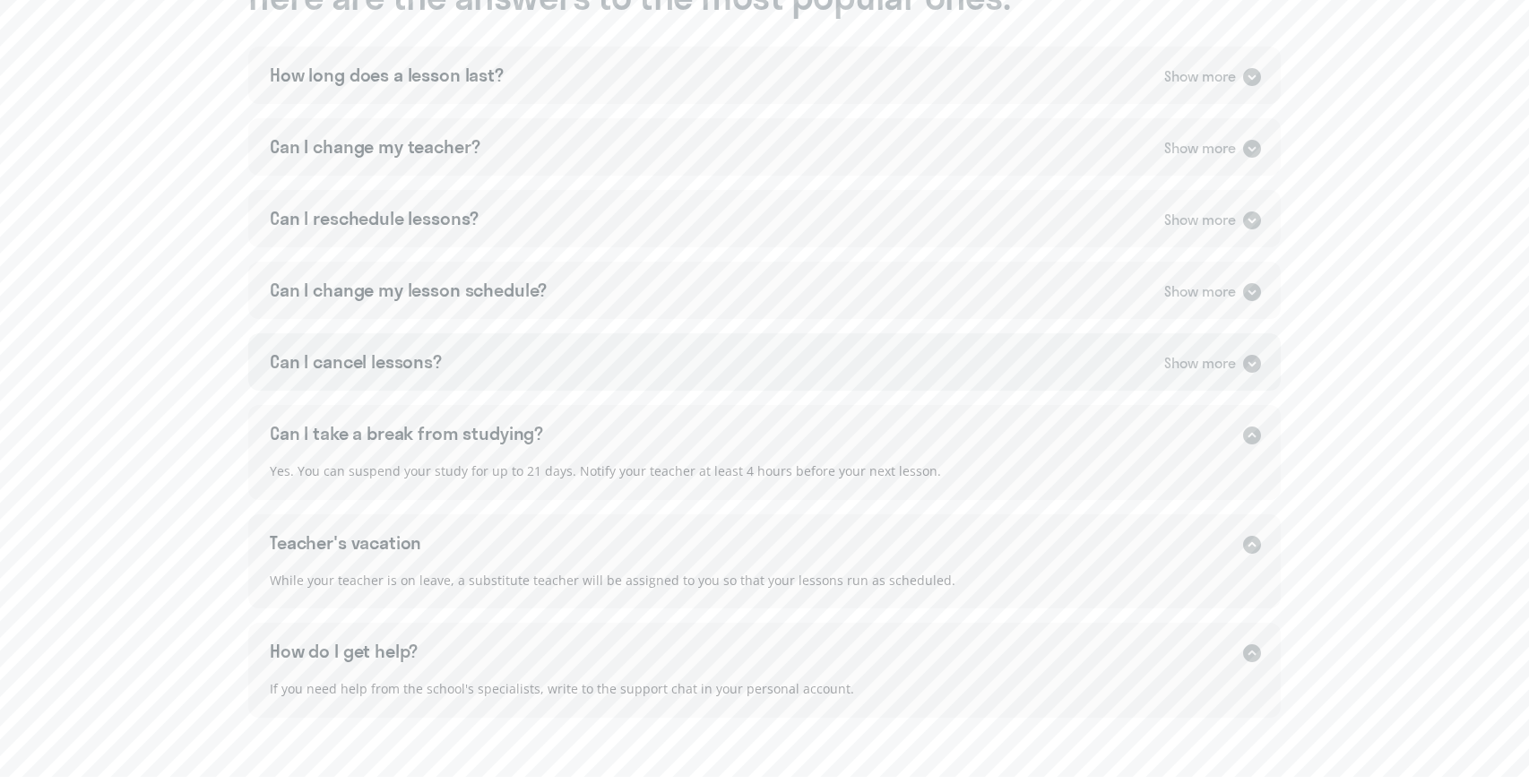
click at [850, 354] on div "Can I cancel lessons? Show more" at bounding box center [764, 362] width 1033 height 57
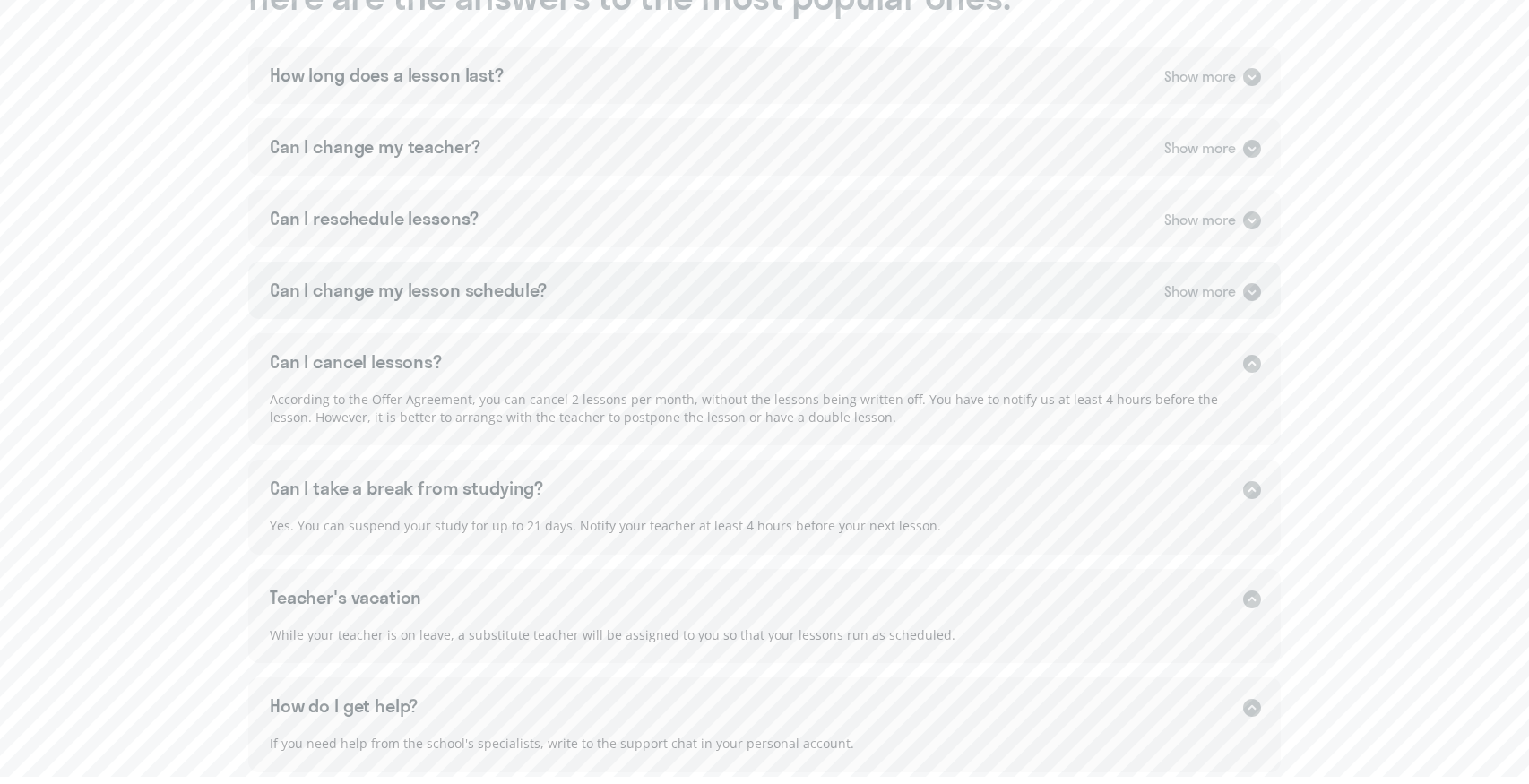
click at [824, 307] on div "Can I change my lesson schedule? Show more" at bounding box center [764, 290] width 1033 height 57
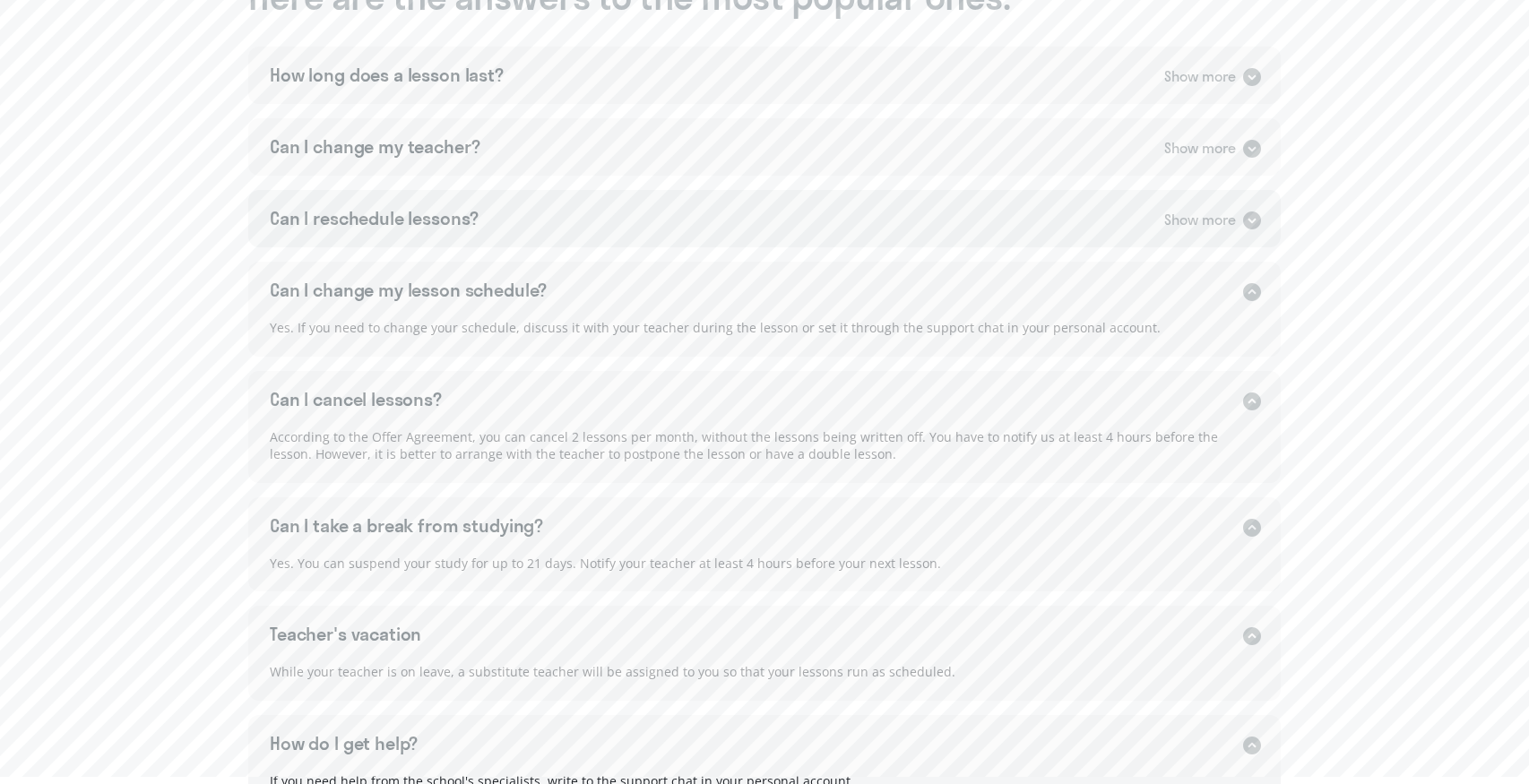
click at [787, 239] on div "Can I reschedule lessons? Show more" at bounding box center [764, 219] width 1033 height 57
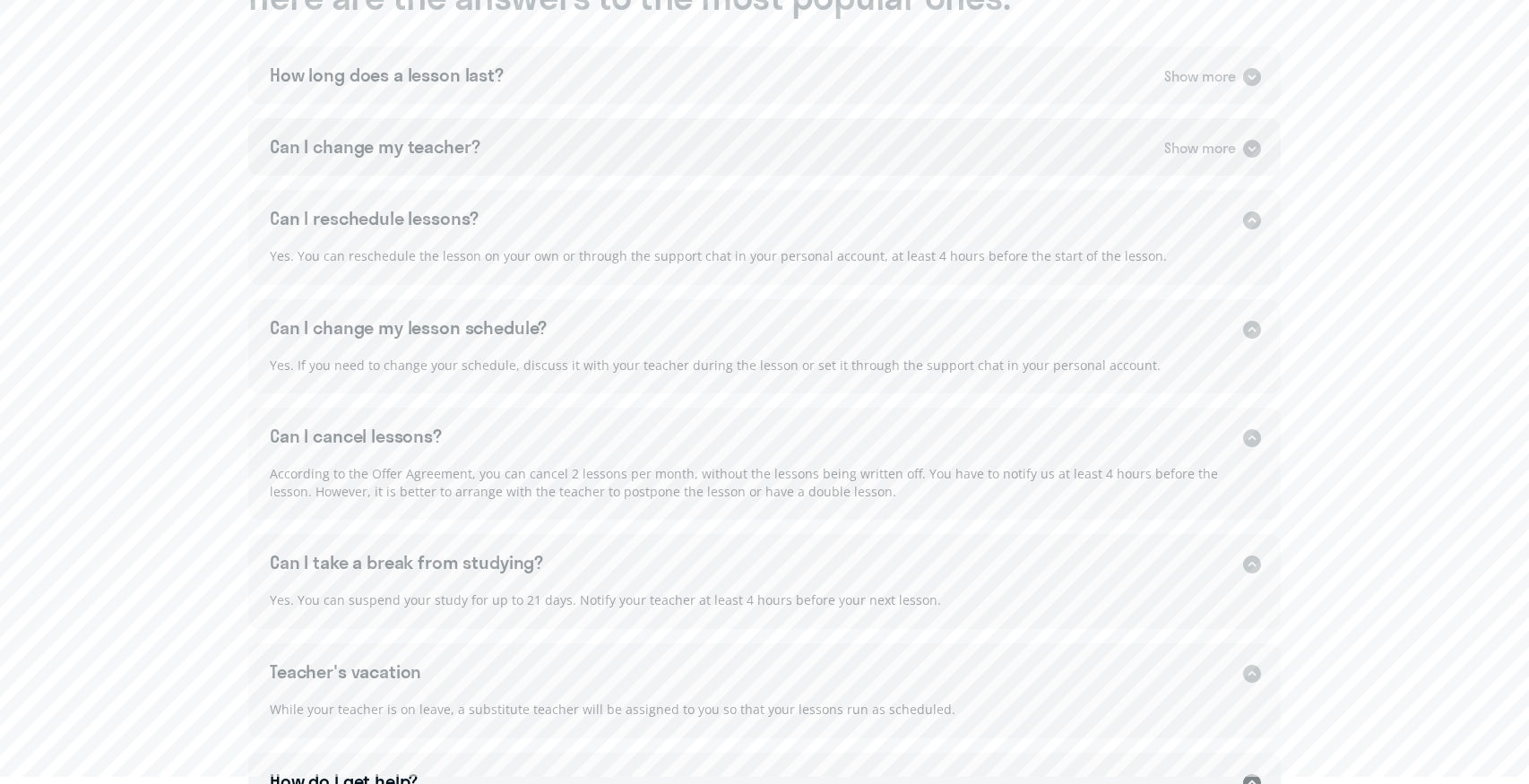
click at [812, 134] on div "Can I change my teacher? Show more" at bounding box center [764, 146] width 1033 height 57
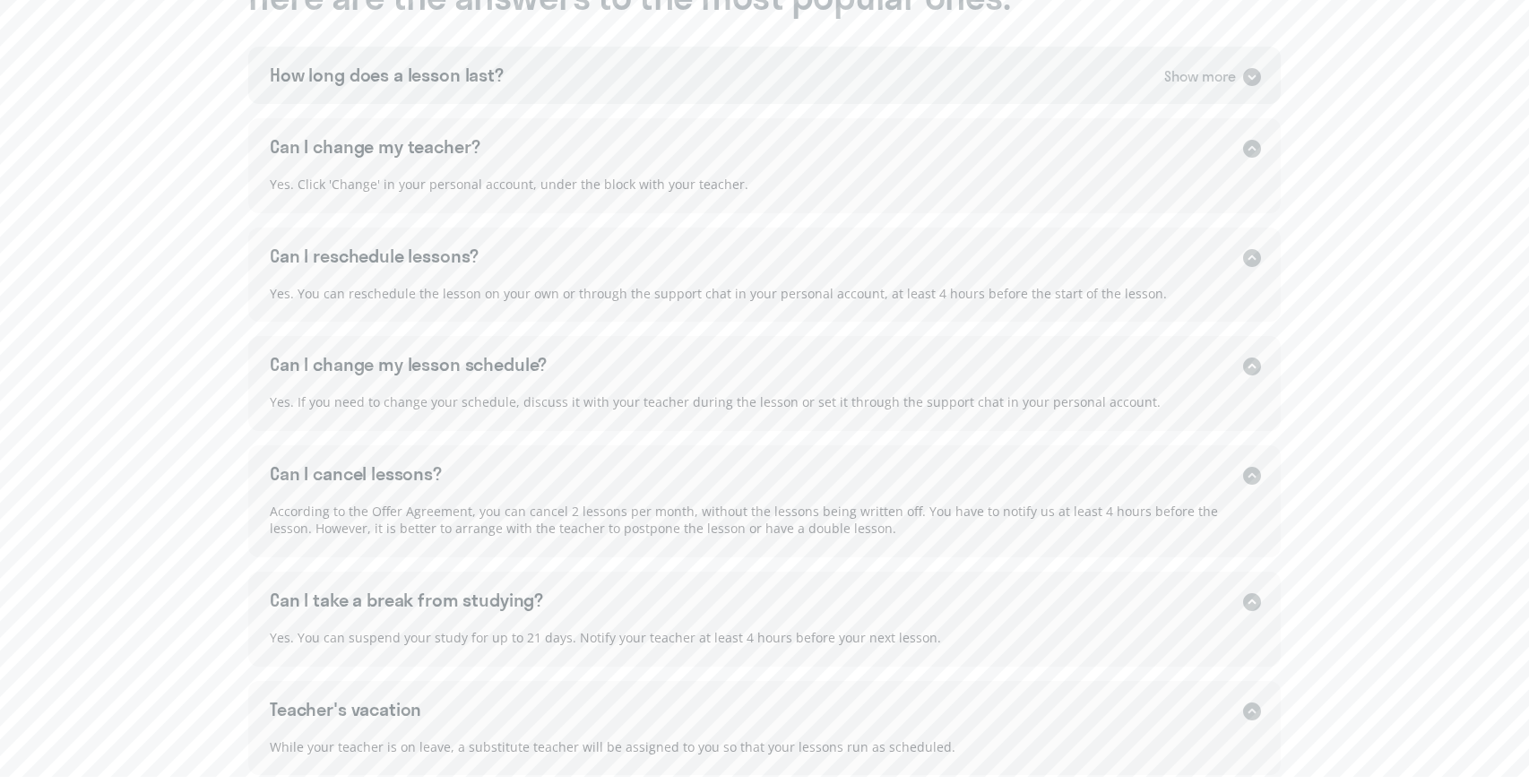
click at [842, 81] on div "How long does a lesson last? Show more" at bounding box center [764, 75] width 1033 height 57
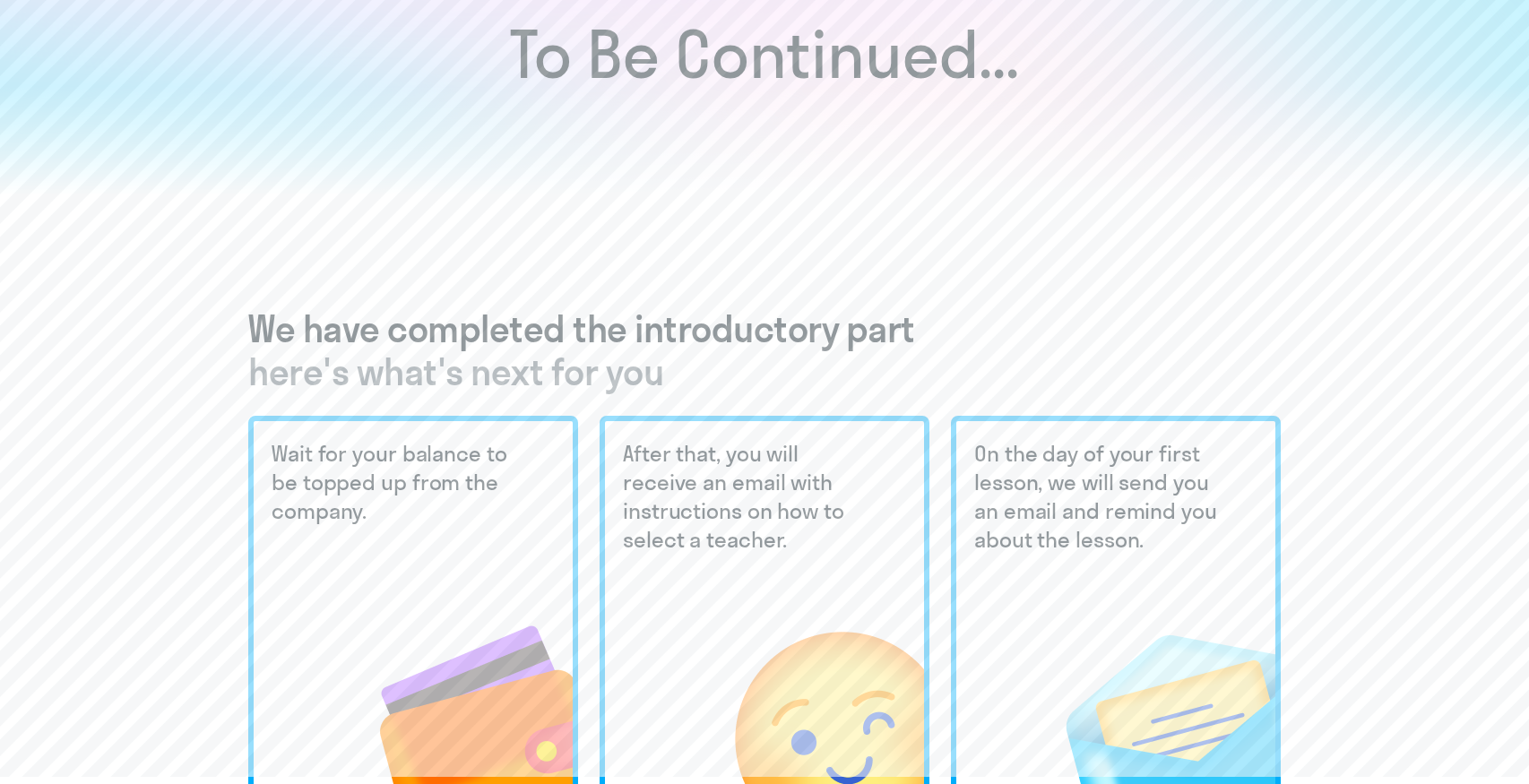
scroll to position [0, 0]
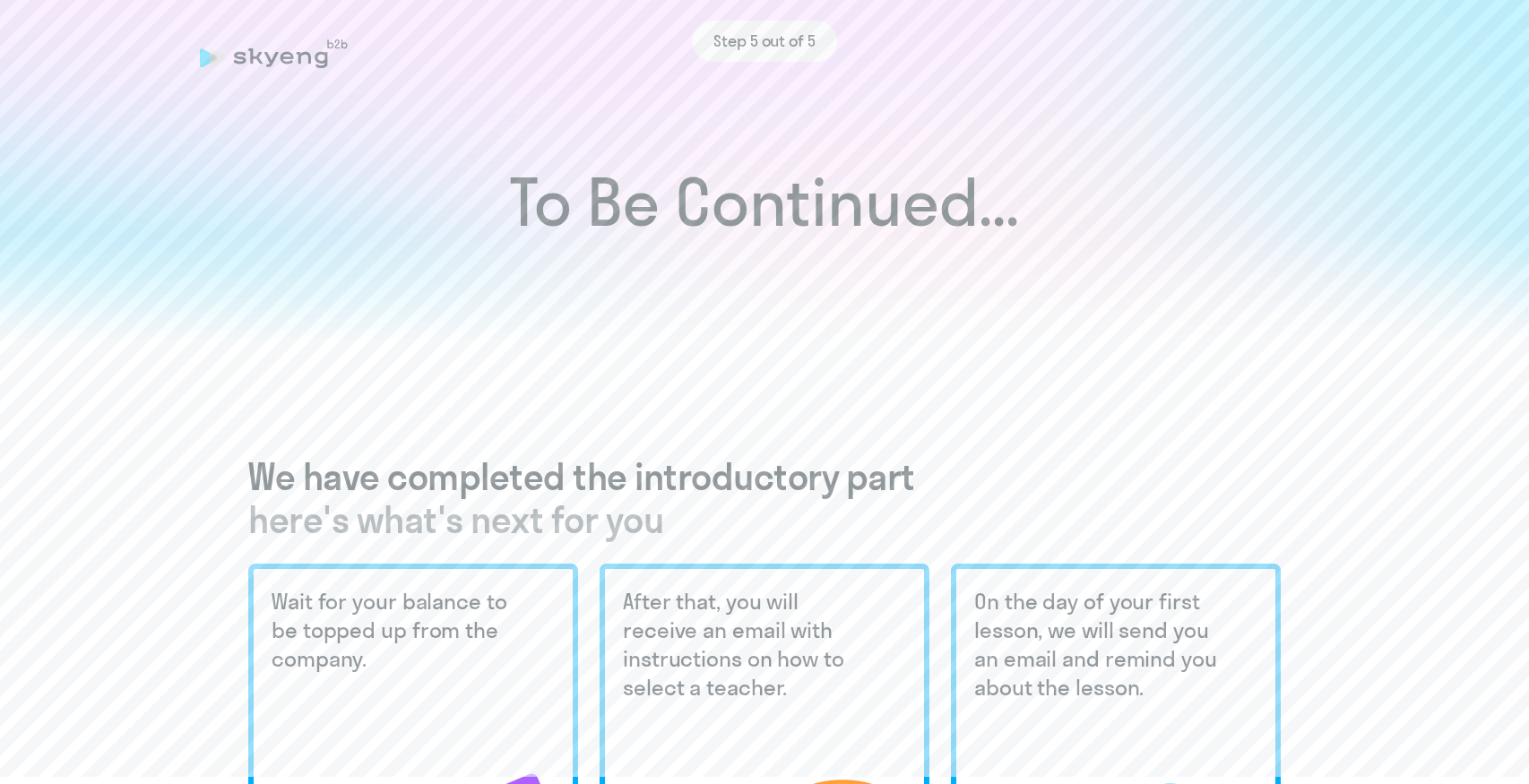
click at [802, 28] on div "Step 5 out of 5" at bounding box center [764, 41] width 145 height 41
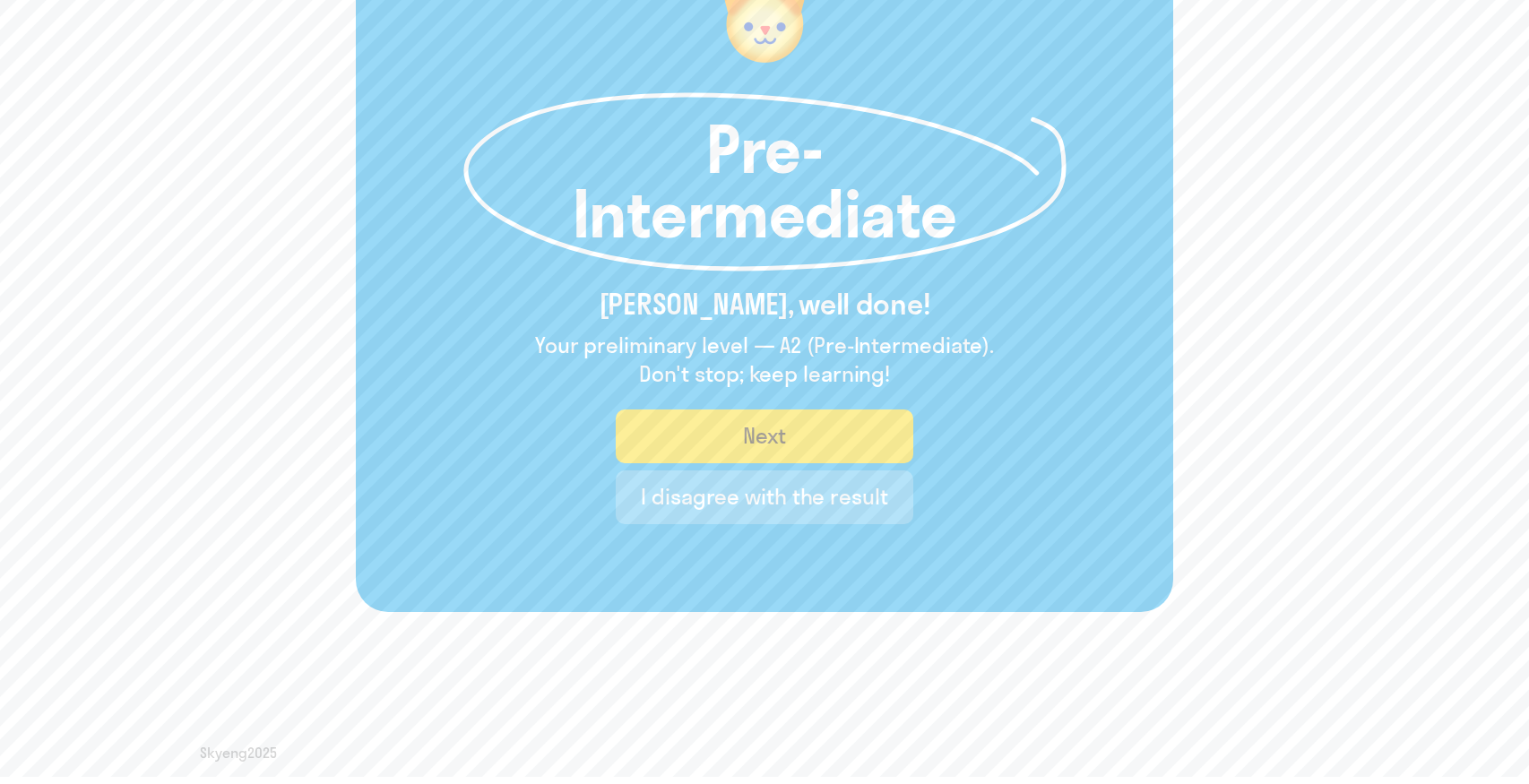
scroll to position [196, 0]
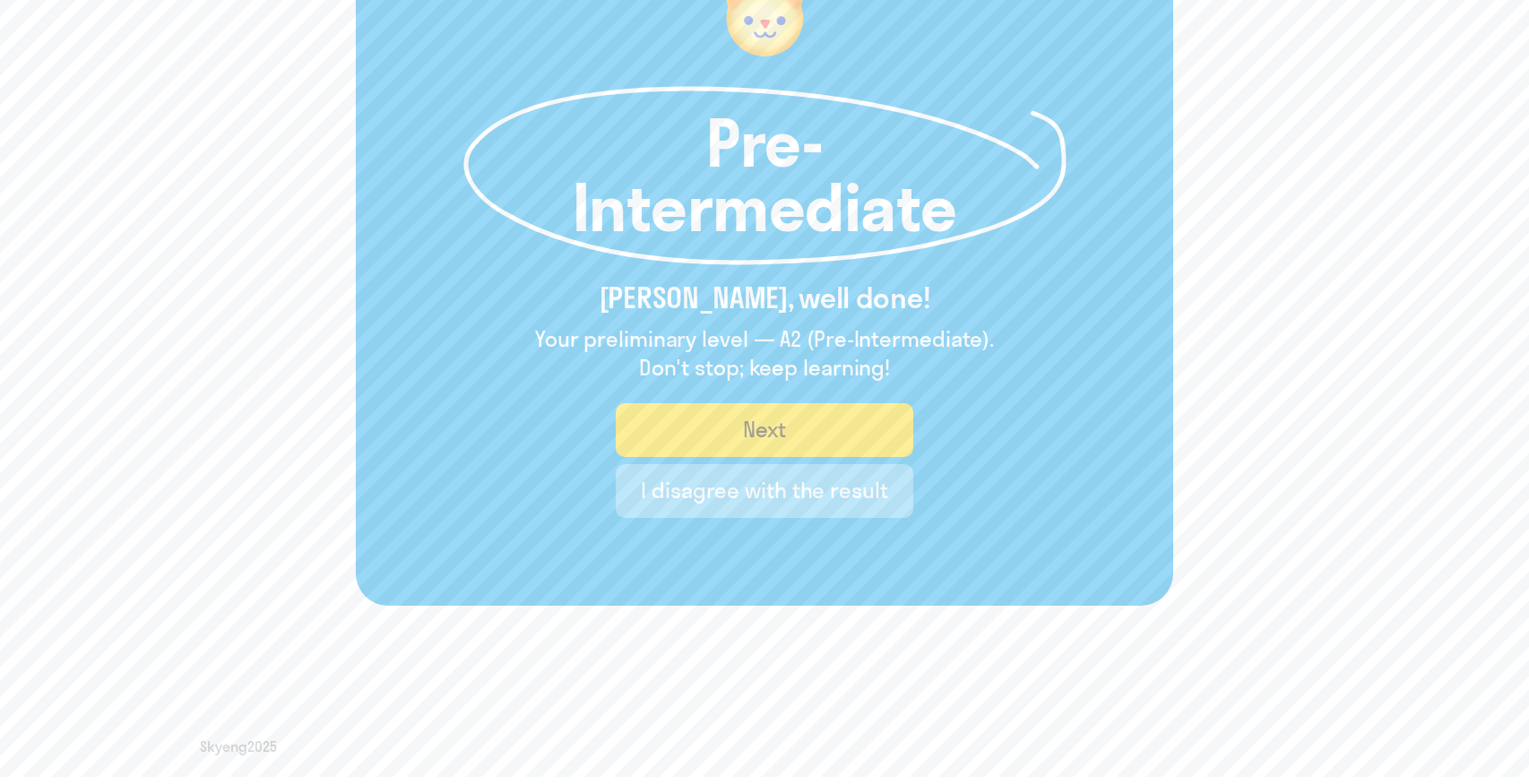
click at [711, 513] on button "I disagree with the result" at bounding box center [764, 490] width 297 height 54
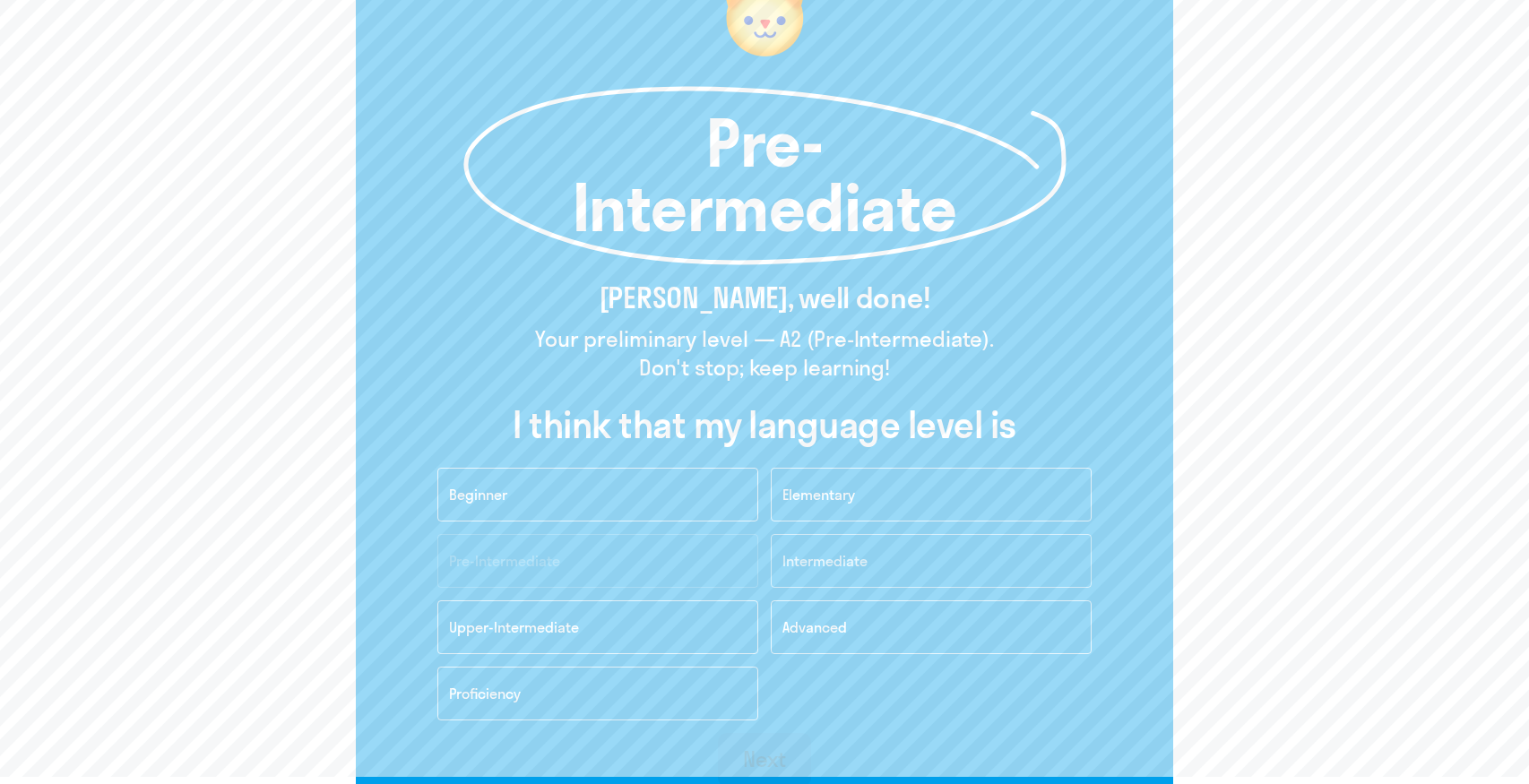
click at [875, 563] on button "Intermediate" at bounding box center [930, 561] width 320 height 54
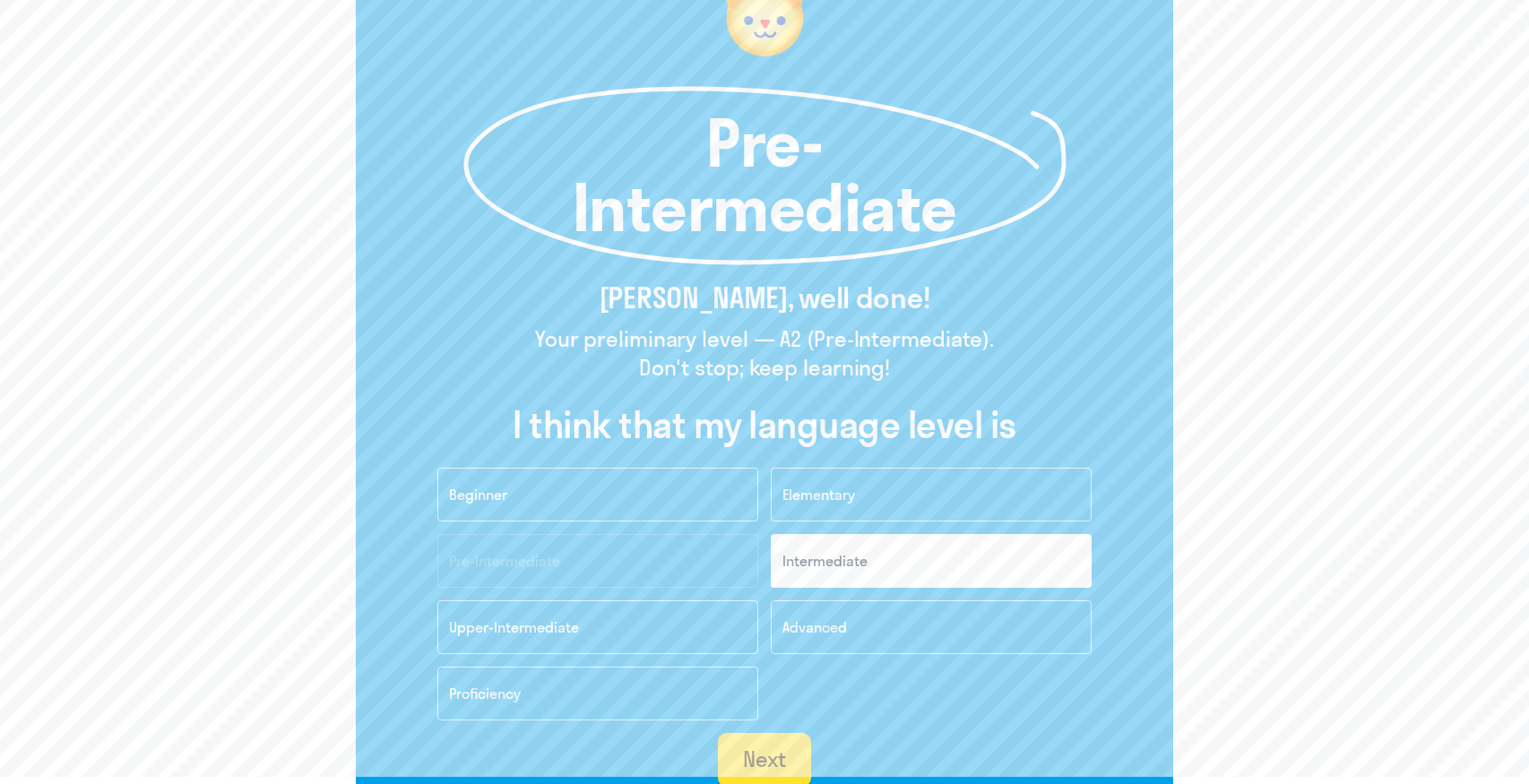
click at [754, 758] on div "Next" at bounding box center [764, 758] width 44 height 29
